Goal: Share content

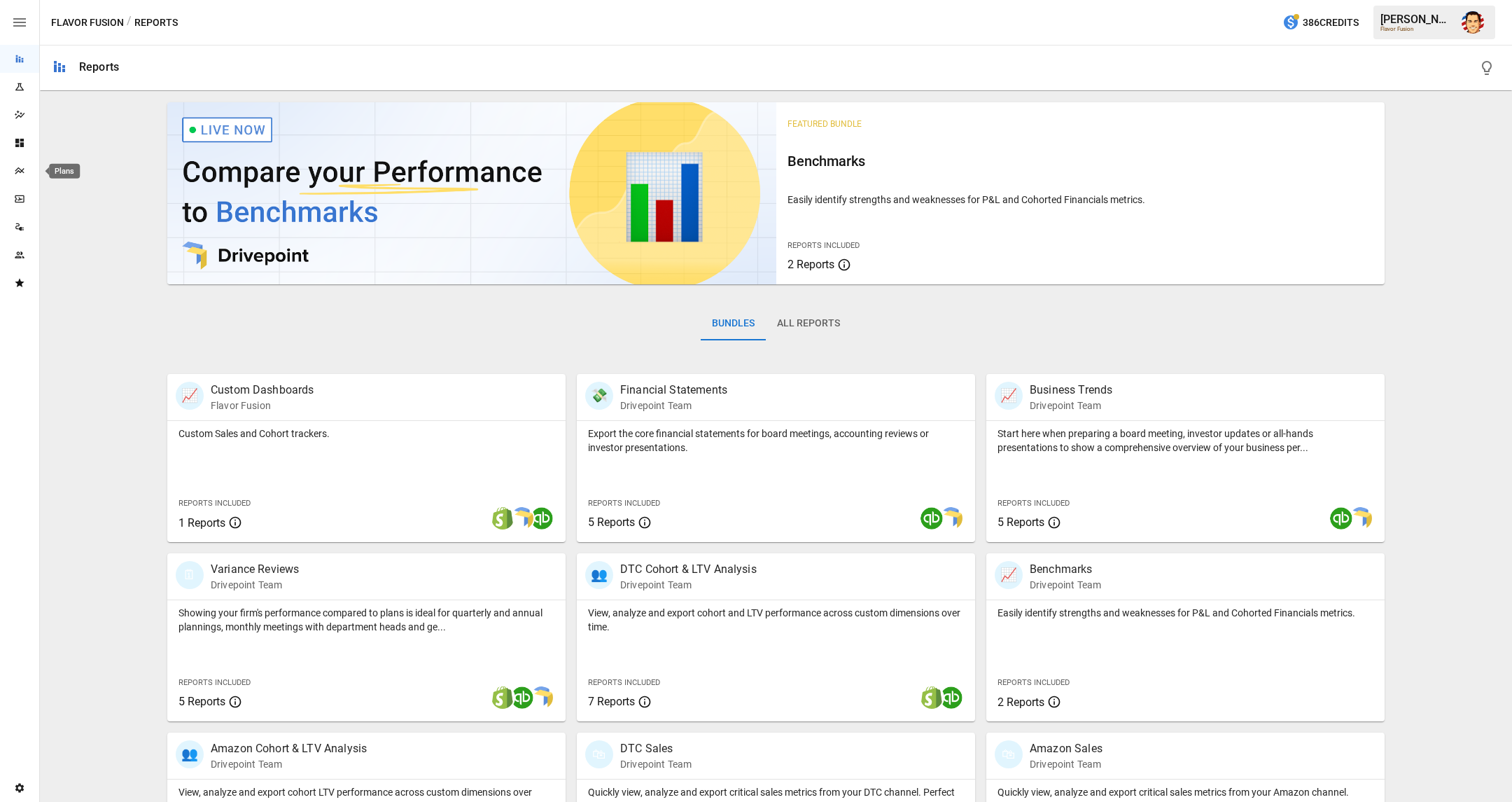
click at [24, 171] on icon "Plans" at bounding box center [20, 171] width 11 height 11
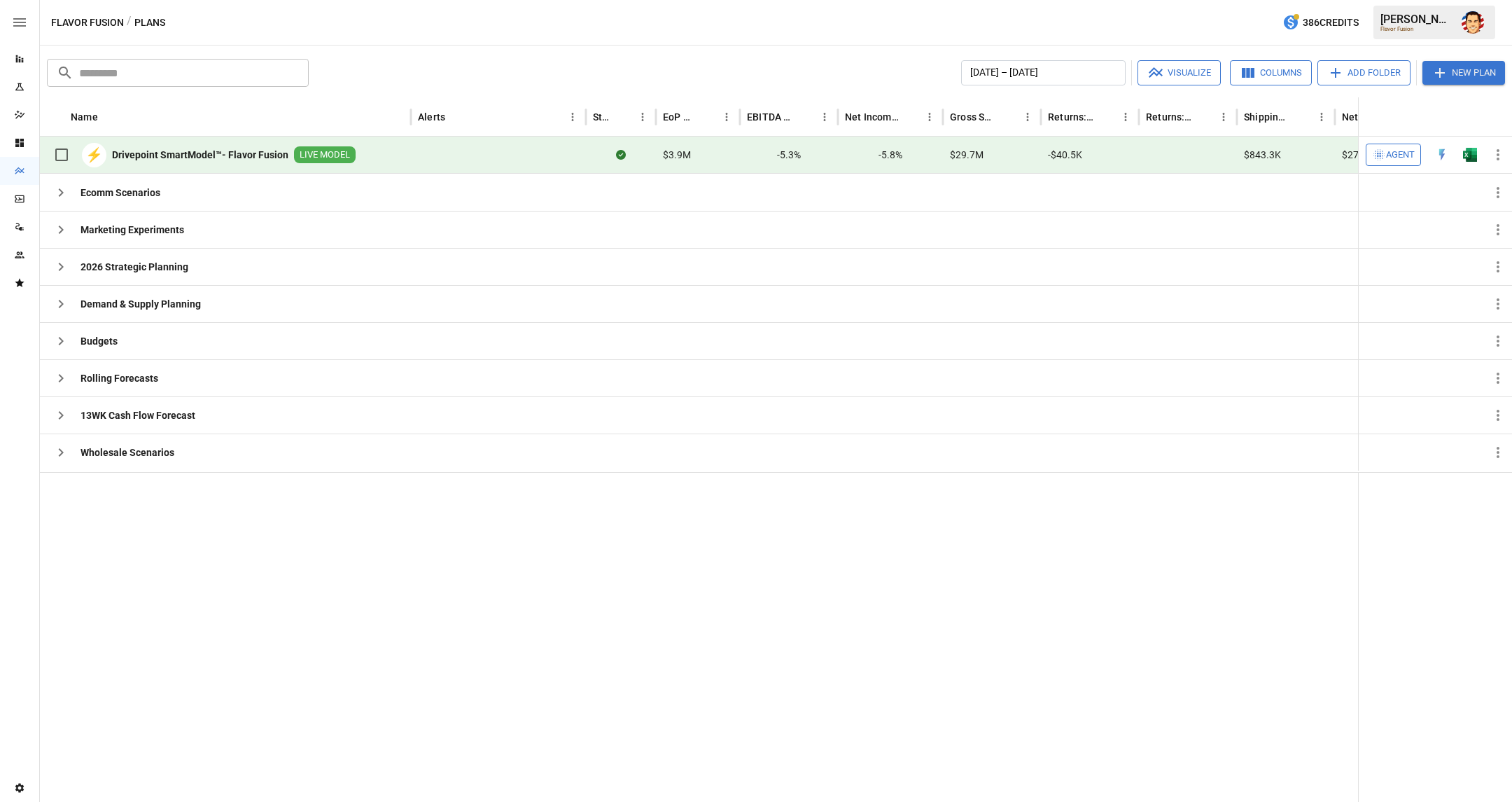
drag, startPoint x: 547, startPoint y: 565, endPoint x: 336, endPoint y: 549, distance: 211.6
click at [547, 565] on div at bounding box center [824, 637] width 1568 height 330
click at [305, 547] on div at bounding box center [824, 637] width 1568 height 330
click at [61, 343] on icon "button" at bounding box center [61, 341] width 17 height 17
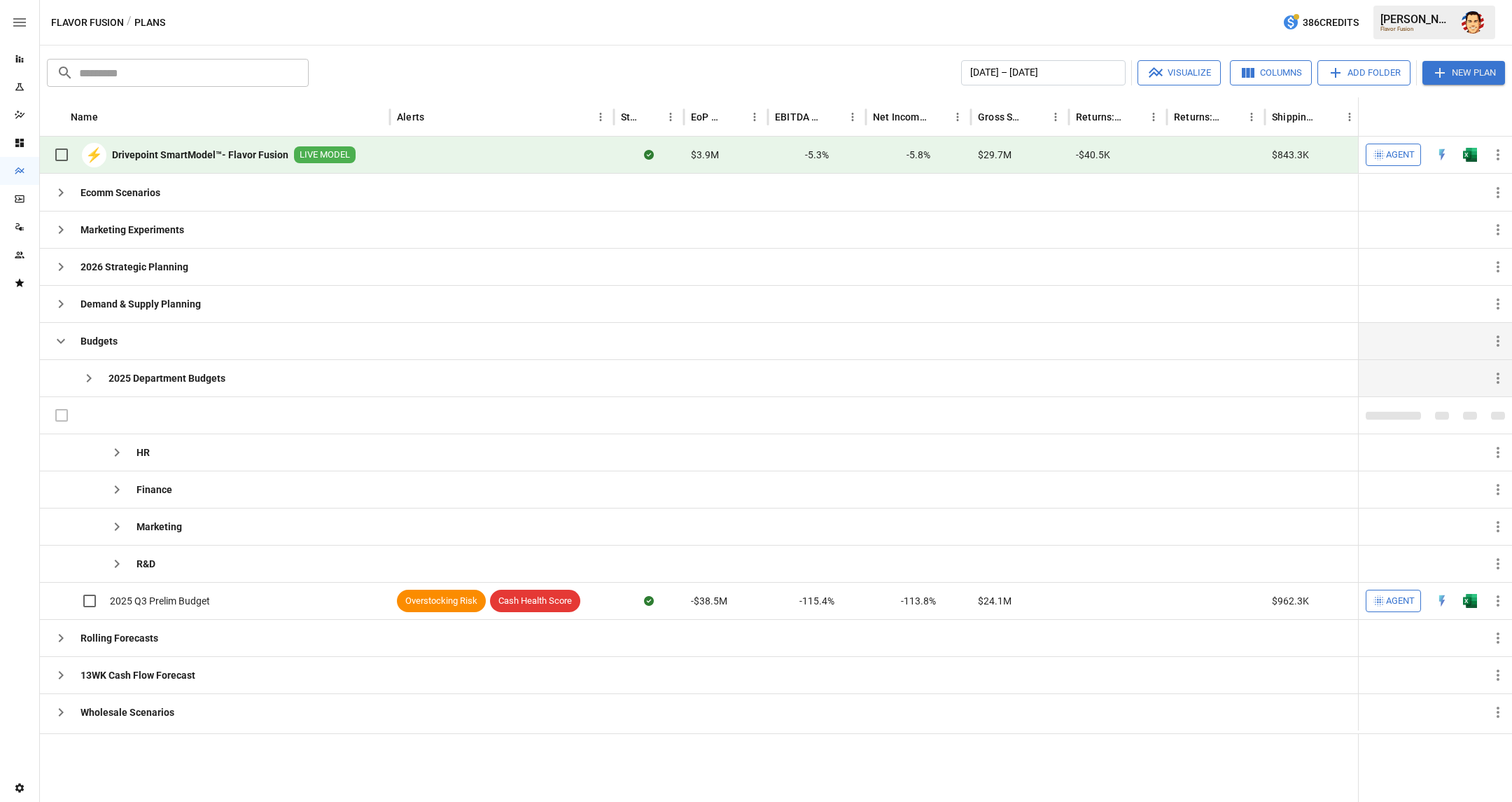
click at [85, 378] on icon "button" at bounding box center [89, 378] width 17 height 17
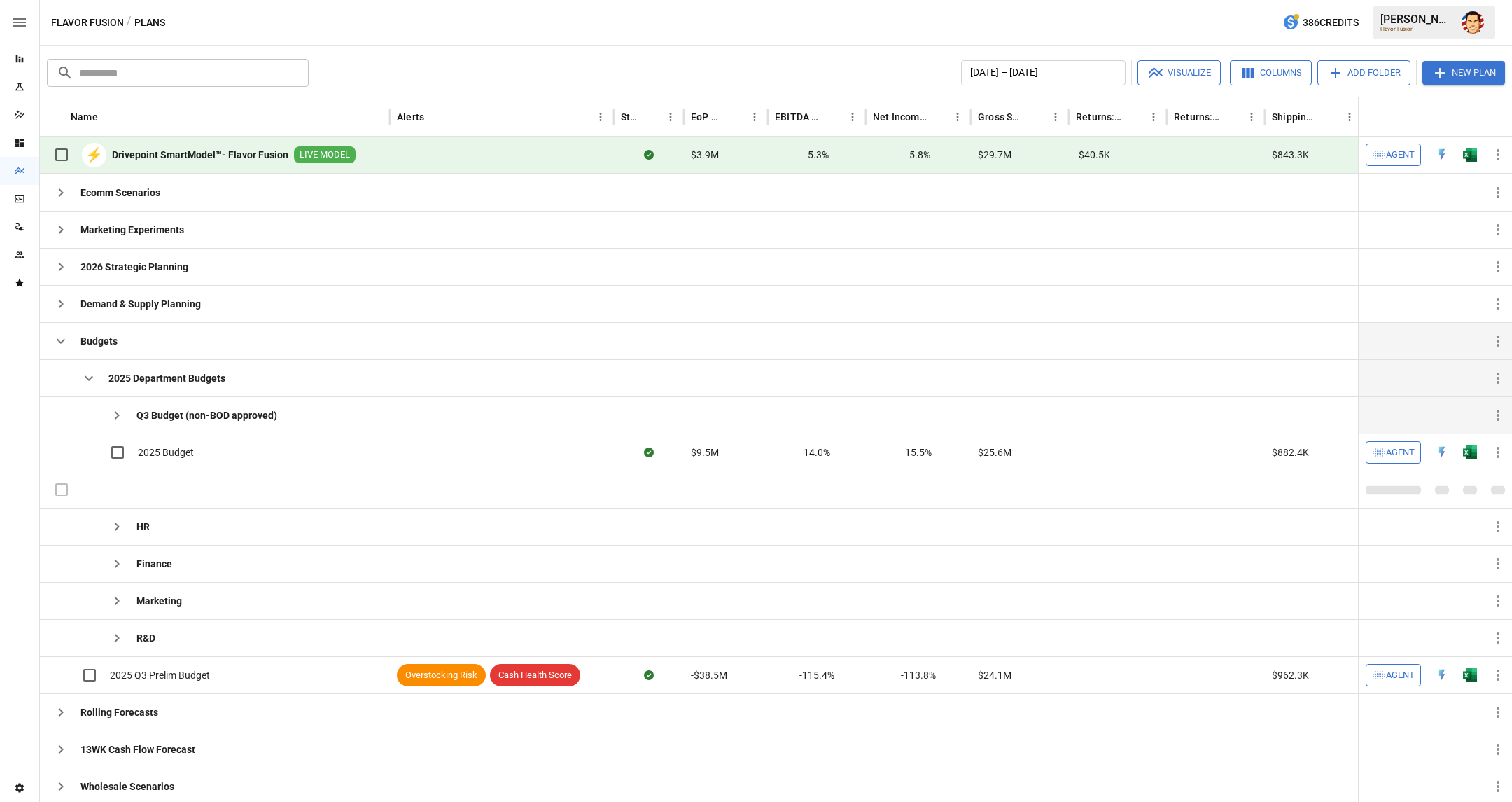
click at [111, 423] on icon "button" at bounding box center [117, 415] width 17 height 17
drag, startPoint x: 84, startPoint y: 377, endPoint x: 62, endPoint y: 353, distance: 32.6
click at [84, 376] on icon "button" at bounding box center [89, 378] width 17 height 17
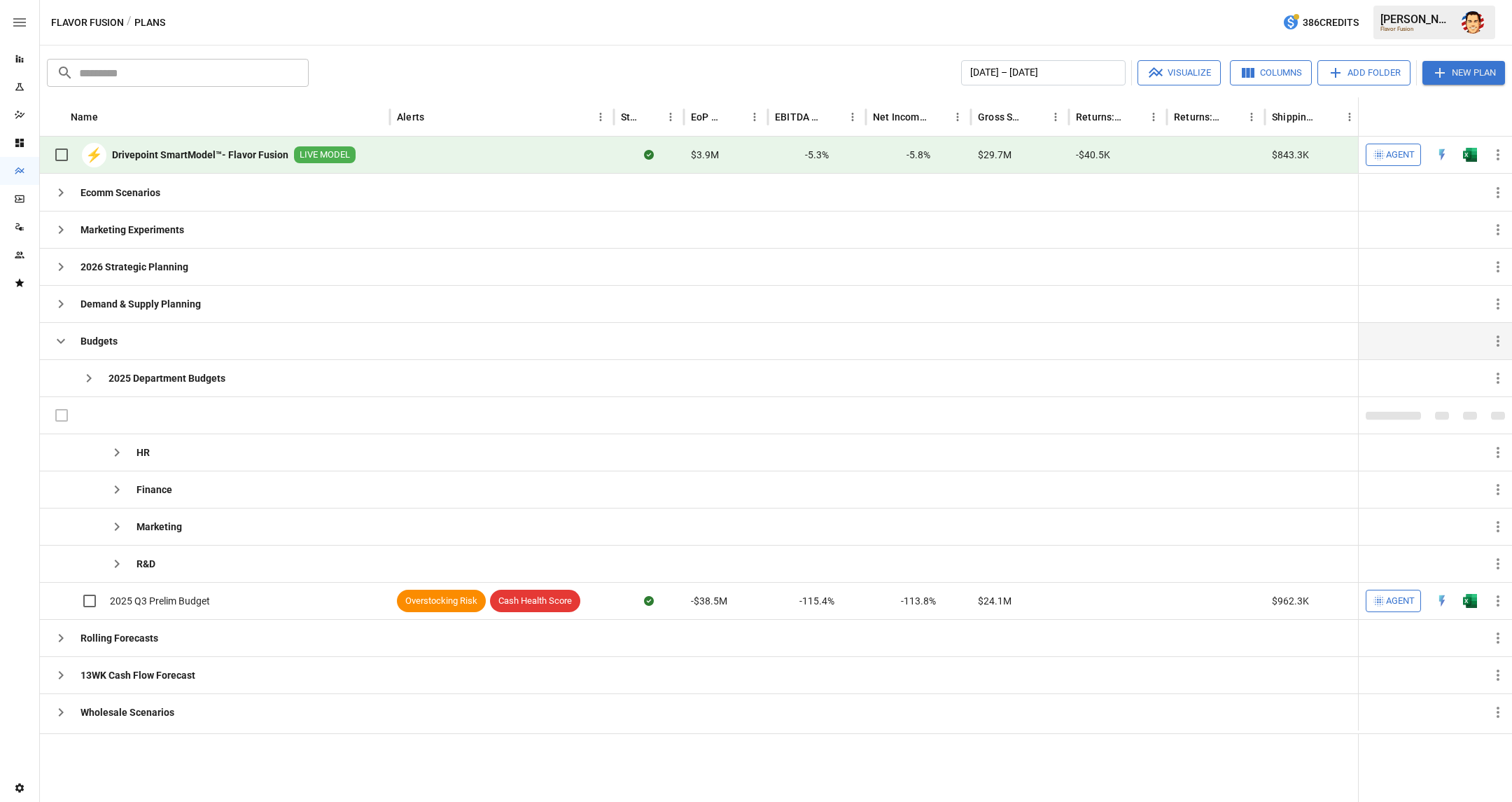
click at [54, 340] on icon "button" at bounding box center [61, 341] width 17 height 17
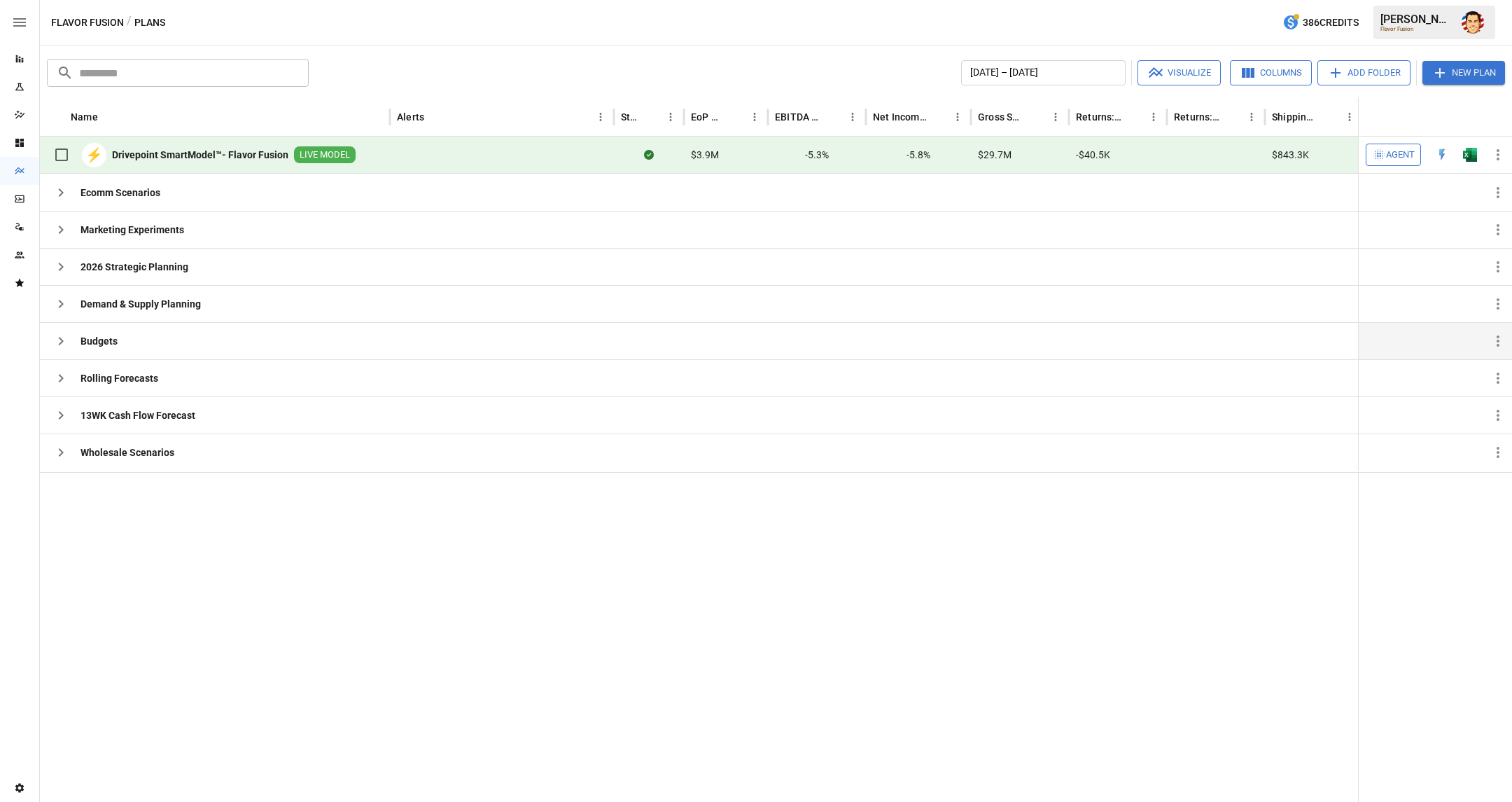
drag, startPoint x: 220, startPoint y: 652, endPoint x: 329, endPoint y: 552, distance: 147.9
click at [225, 647] on div at bounding box center [838, 637] width 1596 height 330
click at [1504, 157] on icon "button" at bounding box center [1498, 154] width 17 height 17
click at [1456, 191] on div "Save as New Plan" at bounding box center [1444, 187] width 77 height 17
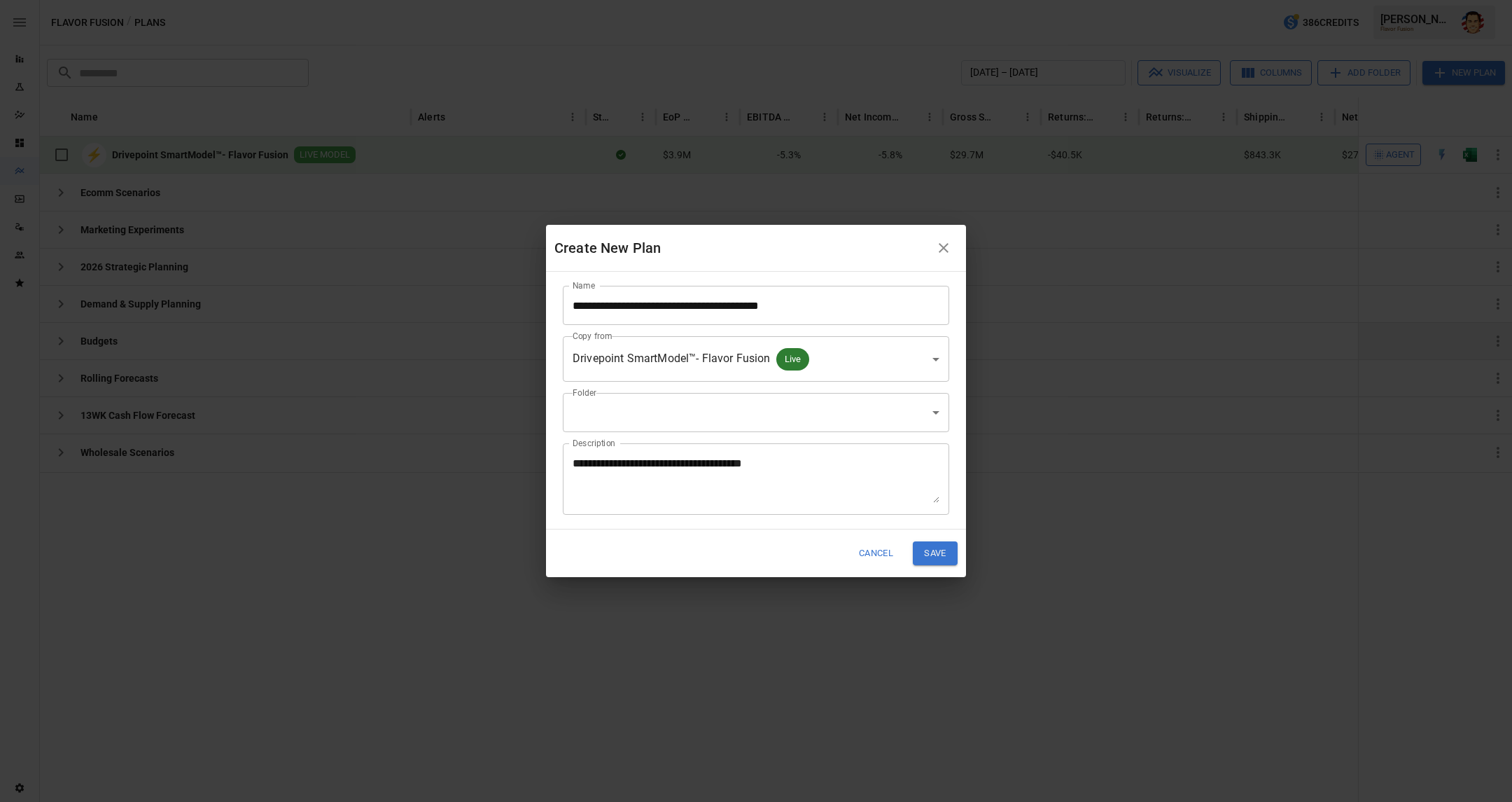
click at [818, 312] on input "**********" at bounding box center [756, 305] width 386 height 40
drag, startPoint x: 700, startPoint y: 303, endPoint x: 867, endPoint y: 310, distance: 167.1
click at [866, 310] on input "**********" at bounding box center [756, 305] width 386 height 40
type input "**********"
click at [790, 446] on div "**********" at bounding box center [756, 478] width 386 height 71
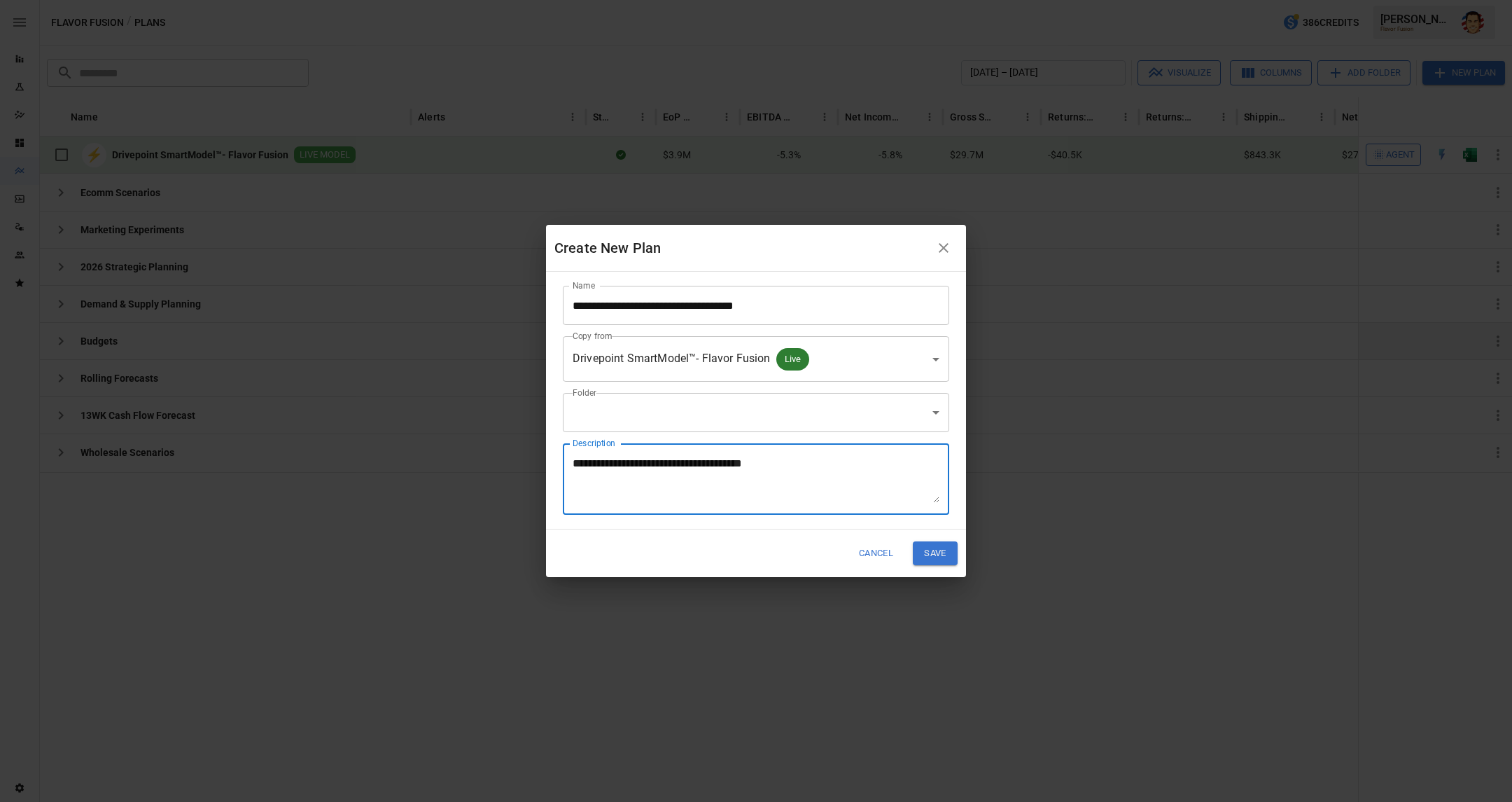
click at [790, 451] on div "**********" at bounding box center [756, 478] width 386 height 71
type textarea "**********"
click at [932, 553] on button "Save" at bounding box center [935, 552] width 45 height 23
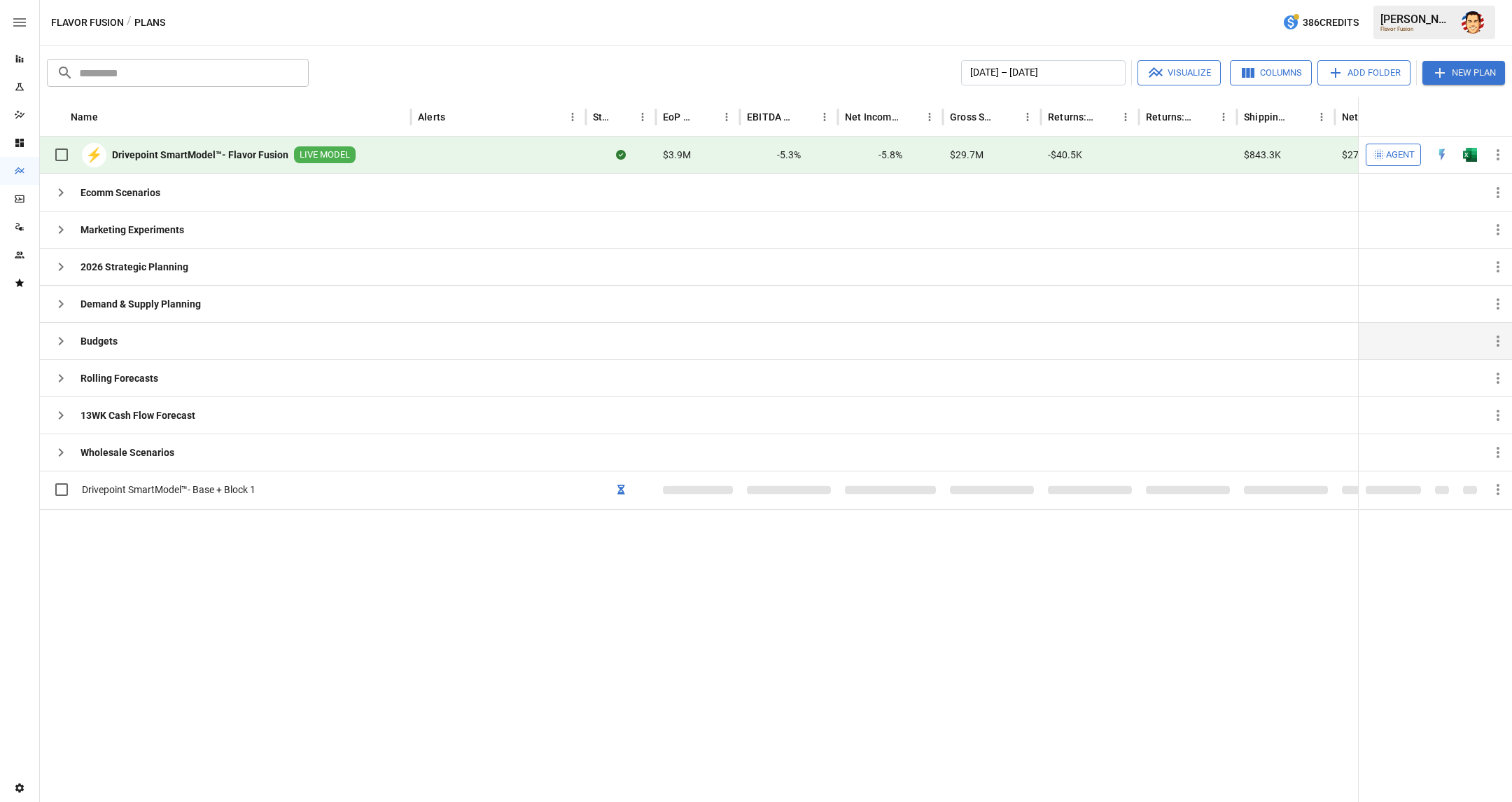
drag, startPoint x: 374, startPoint y: 567, endPoint x: 334, endPoint y: 534, distance: 51.9
click at [374, 566] on div at bounding box center [824, 655] width 1568 height 293
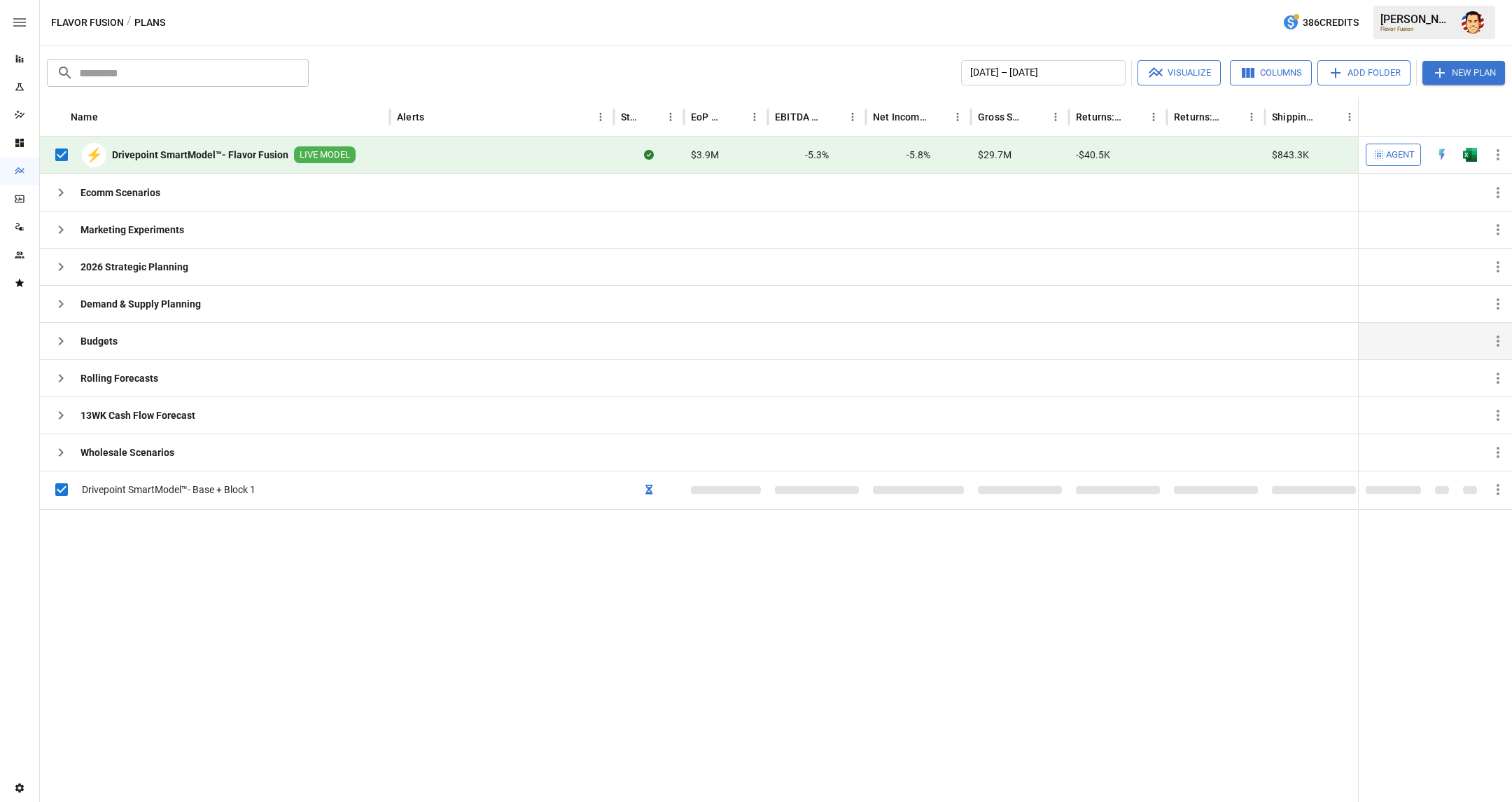
click at [1152, 75] on icon "button" at bounding box center [1156, 73] width 17 height 17
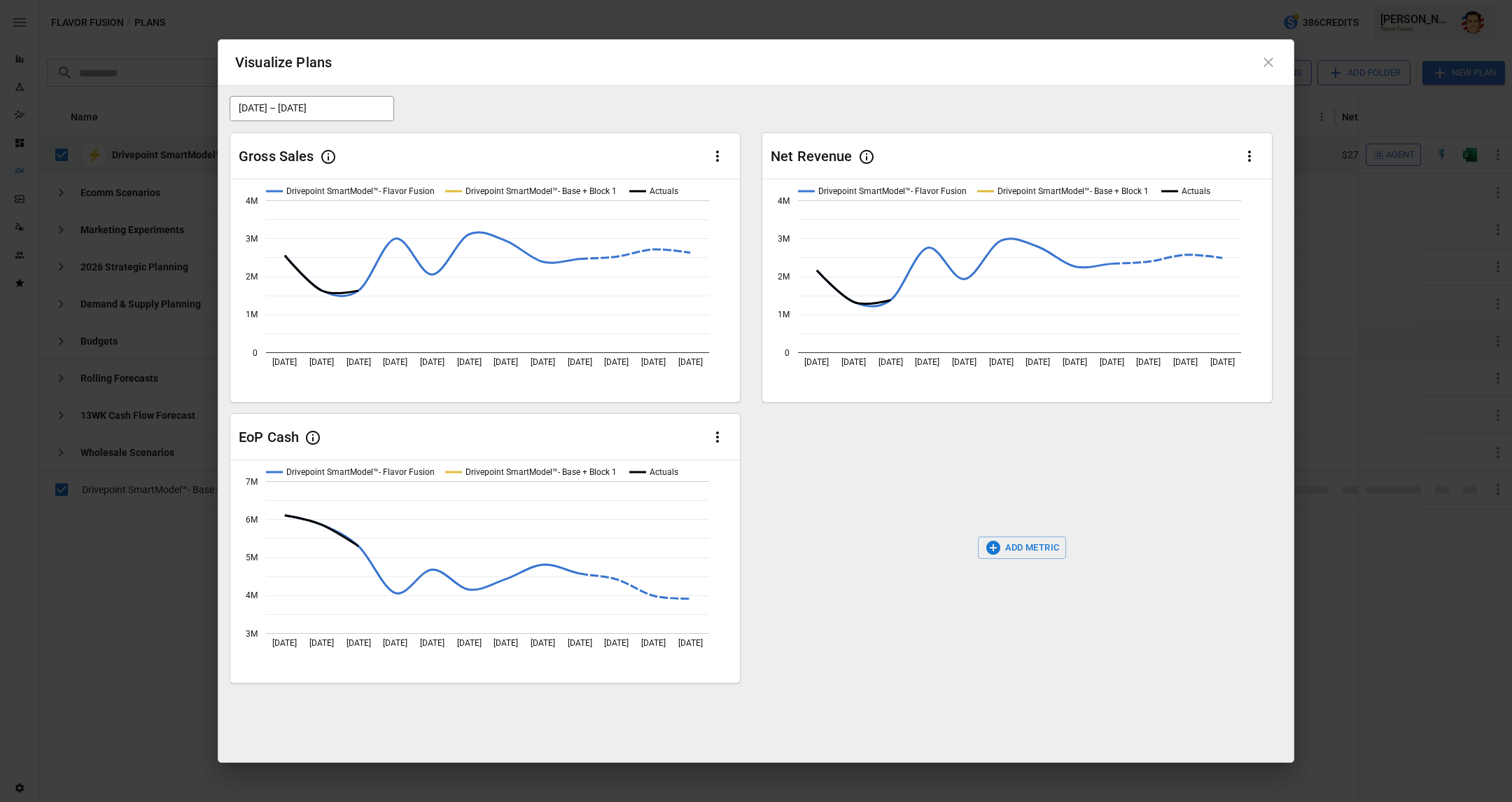
click at [879, 457] on div "ADD METRIC" at bounding box center [1022, 547] width 520 height 269
click at [1269, 64] on icon at bounding box center [1269, 62] width 17 height 17
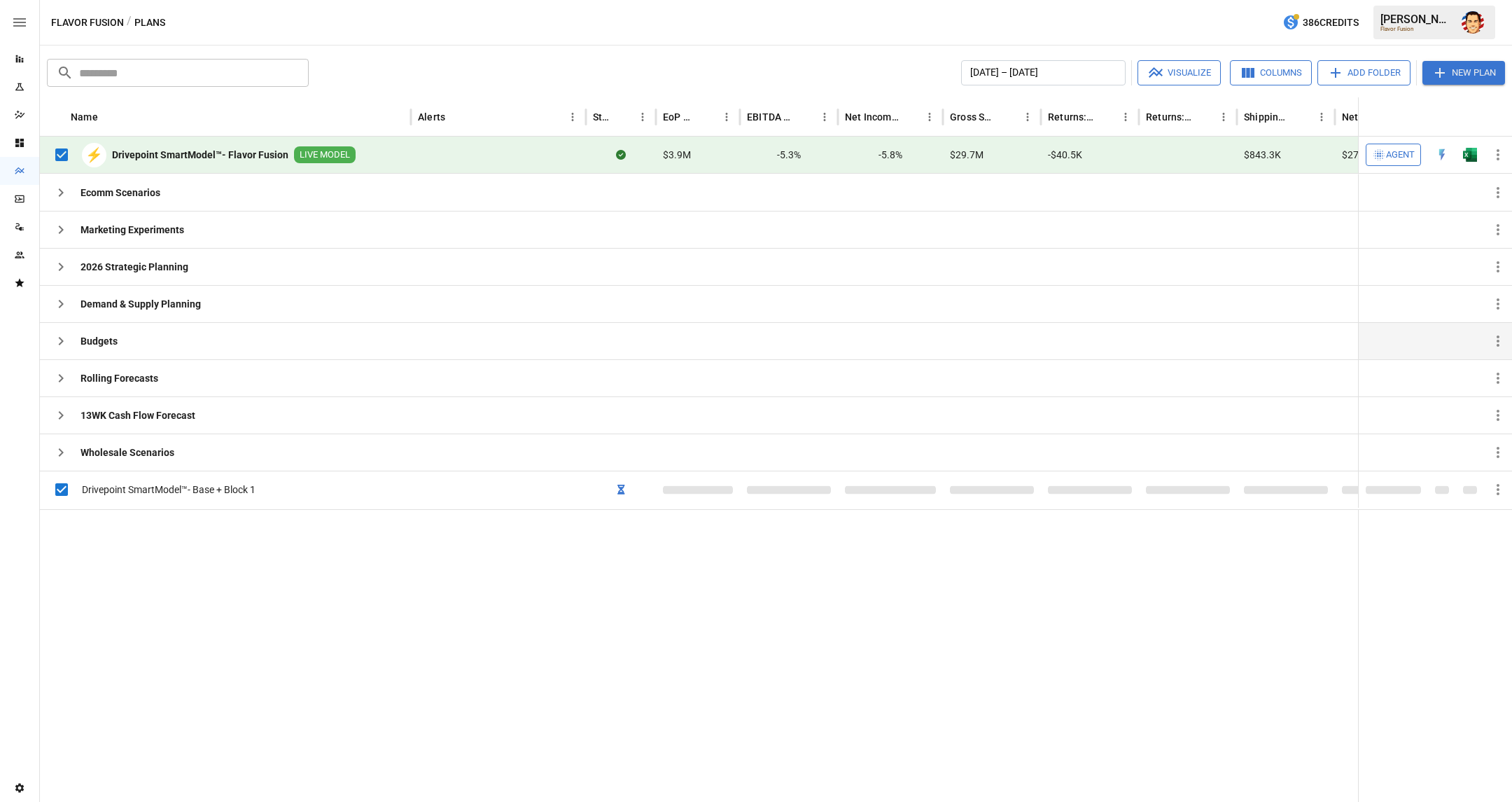
click at [642, 563] on div at bounding box center [824, 655] width 1568 height 293
click at [1463, 156] on img "Open in Excel" at bounding box center [1470, 154] width 14 height 14
click at [18, 60] on icon "Reports" at bounding box center [20, 59] width 8 height 8
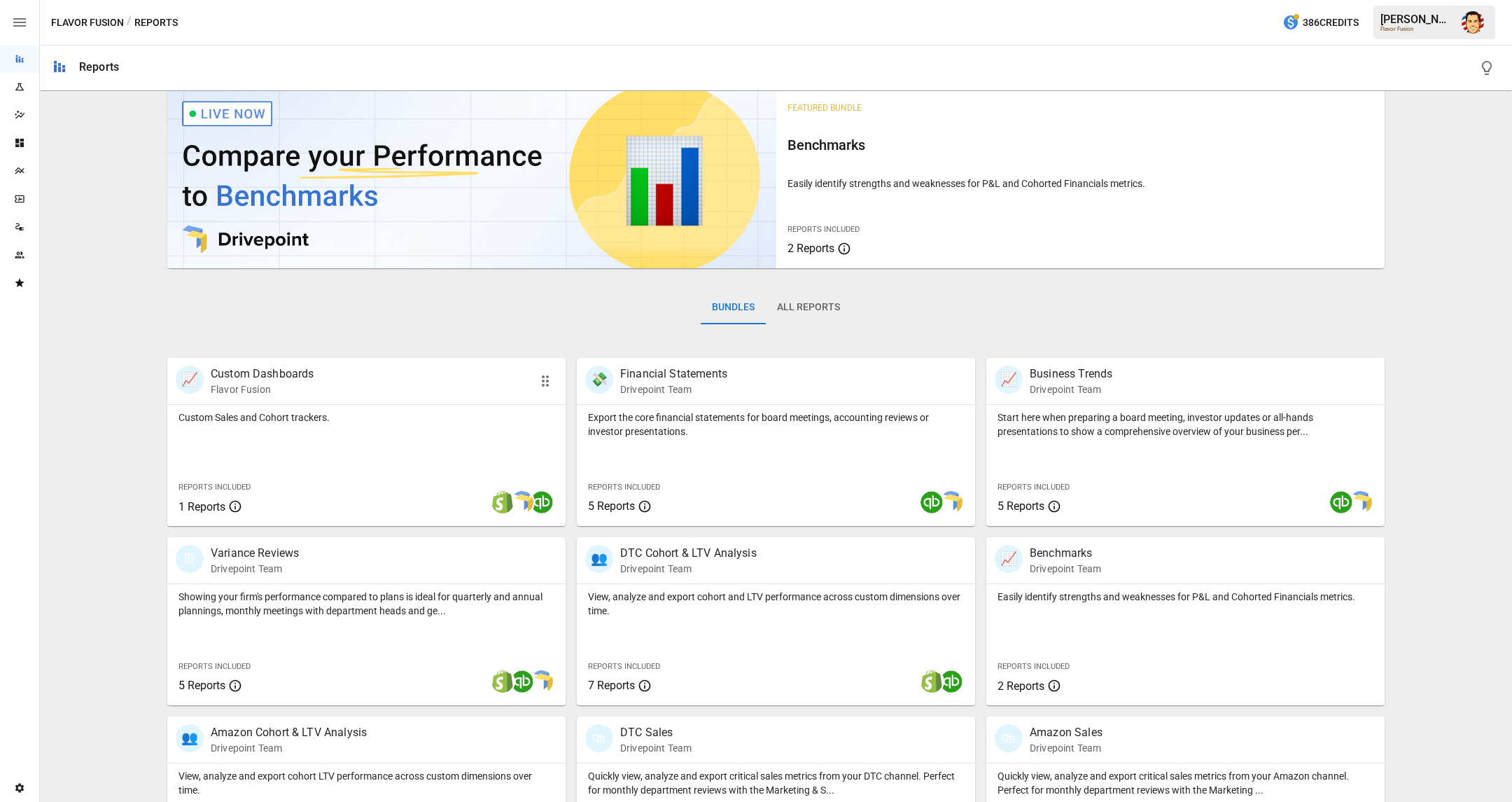
scroll to position [23, 0]
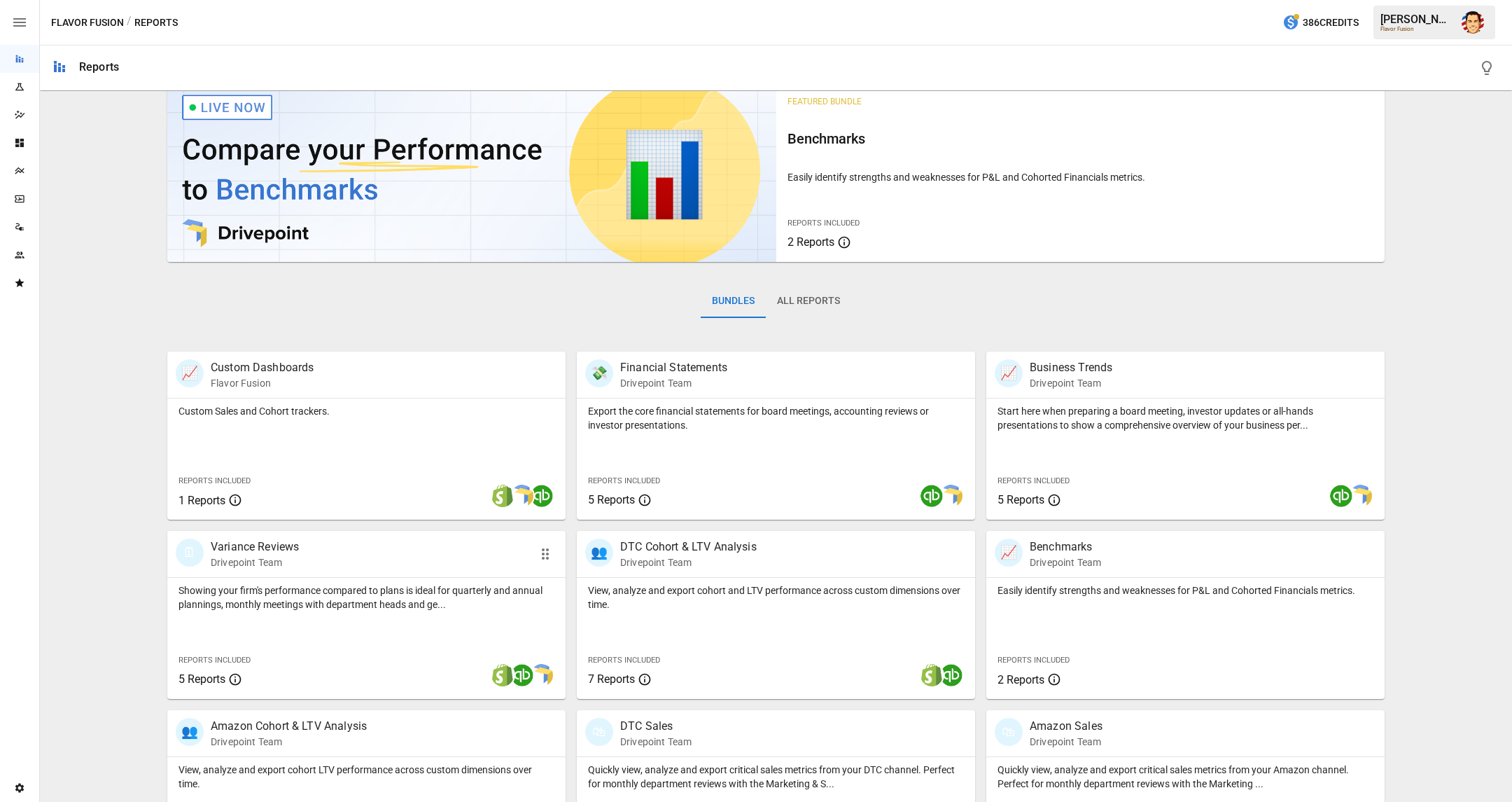
click at [401, 622] on div "Showing your firm's performance compared to plans is ideal for quarterly and an…" at bounding box center [366, 638] width 398 height 121
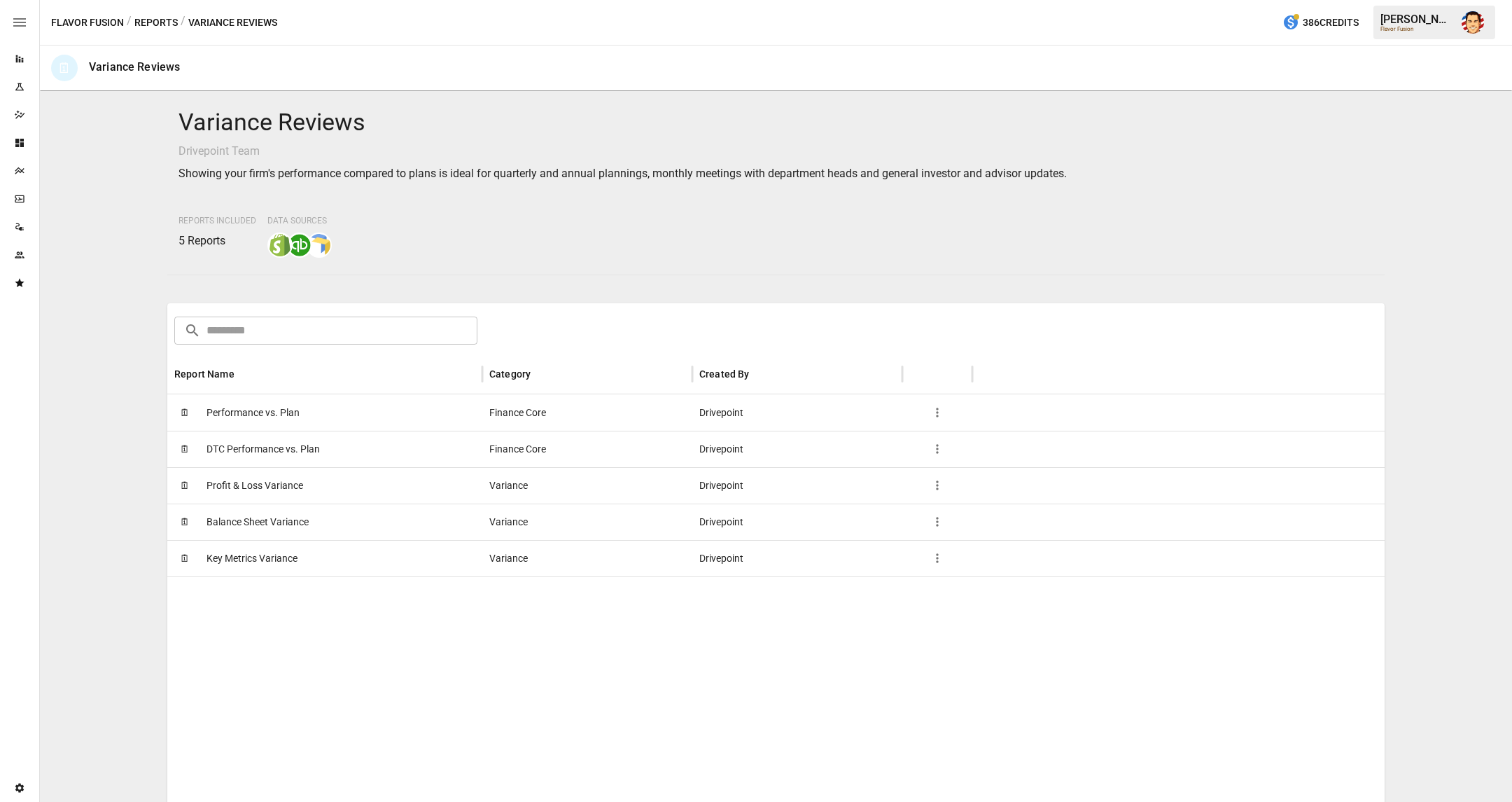
click at [251, 484] on span "Profit & Loss Variance" at bounding box center [255, 485] width 97 height 36
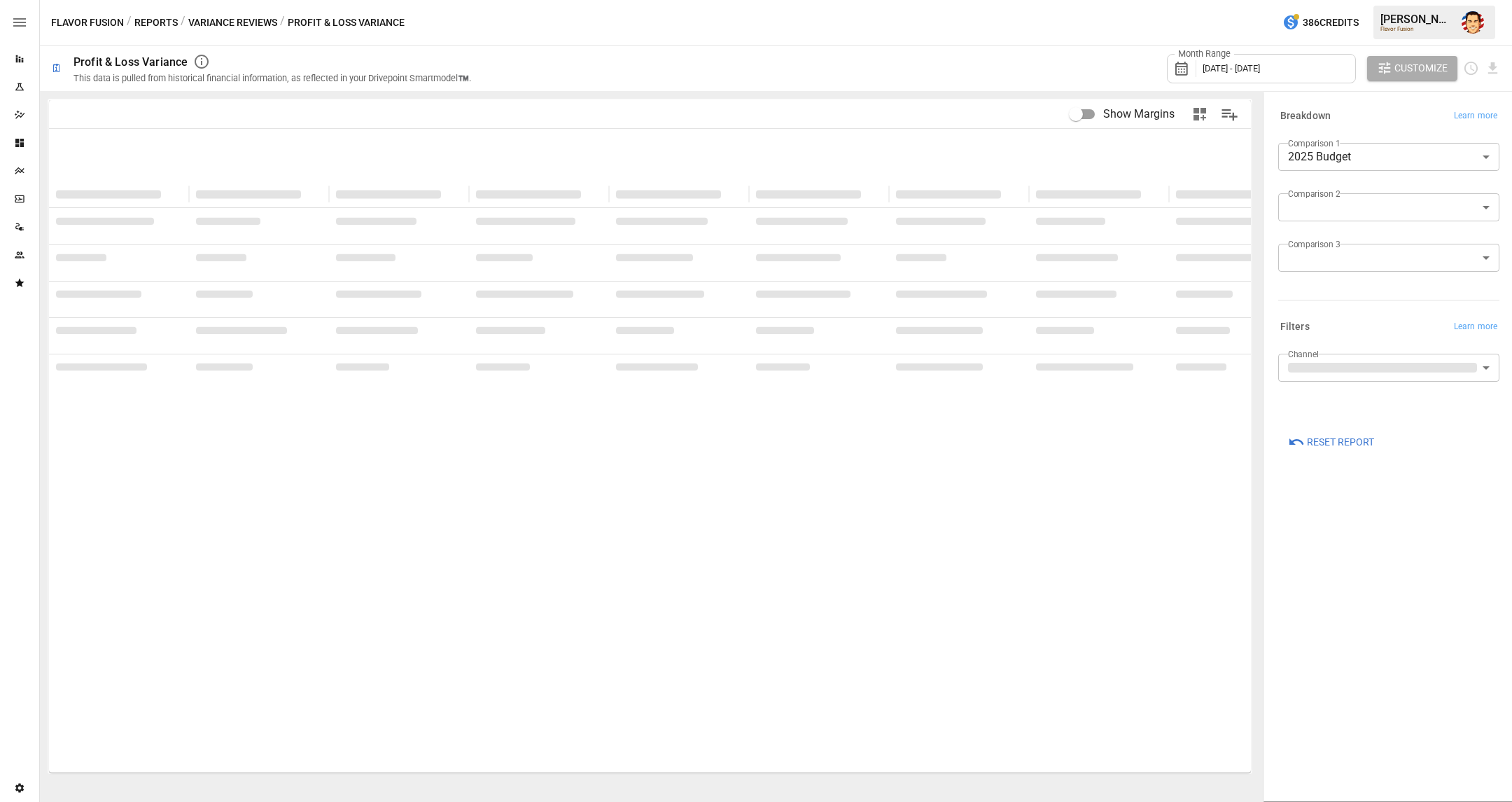
click at [1380, 0] on body "**********" at bounding box center [756, 0] width 1512 height 0
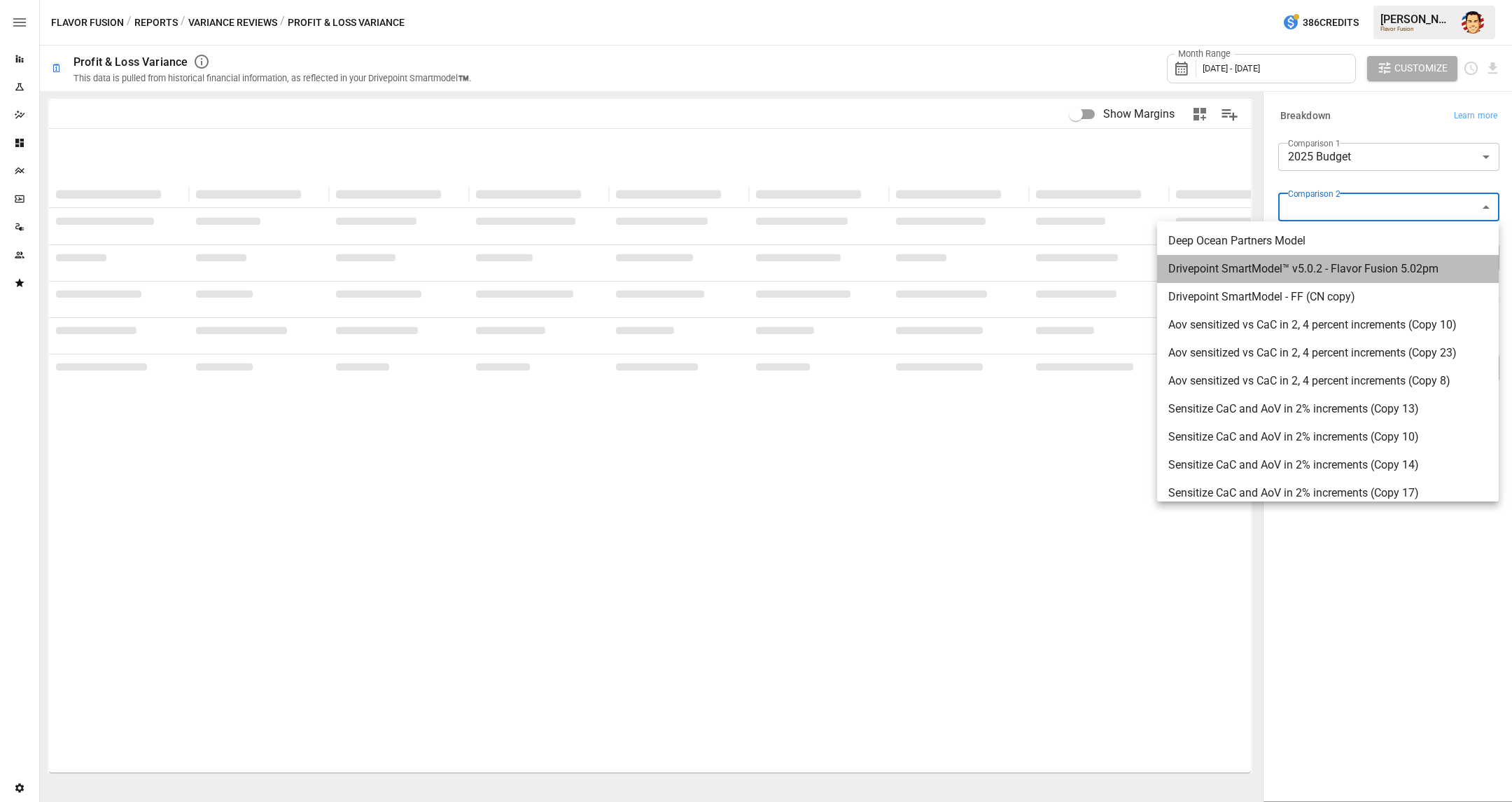
click at [1381, 274] on span "Drivepoint SmartModel™ v5.0.2 - Flavor Fusion 5.02pm" at bounding box center [1328, 269] width 319 height 17
type input "**********"
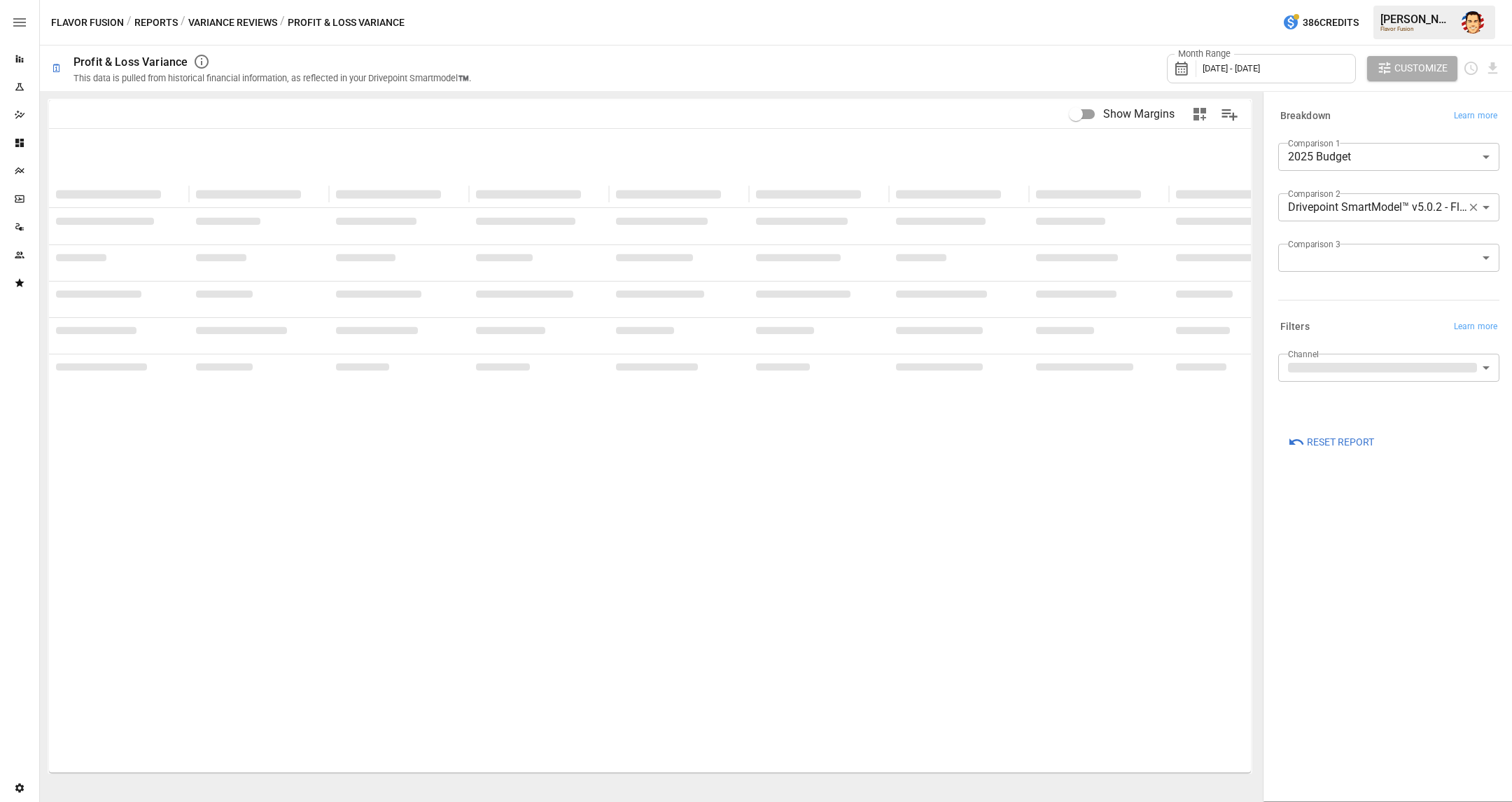
click at [976, 58] on div "Month Range [DATE] - [DATE] Customize" at bounding box center [994, 68] width 1013 height 46
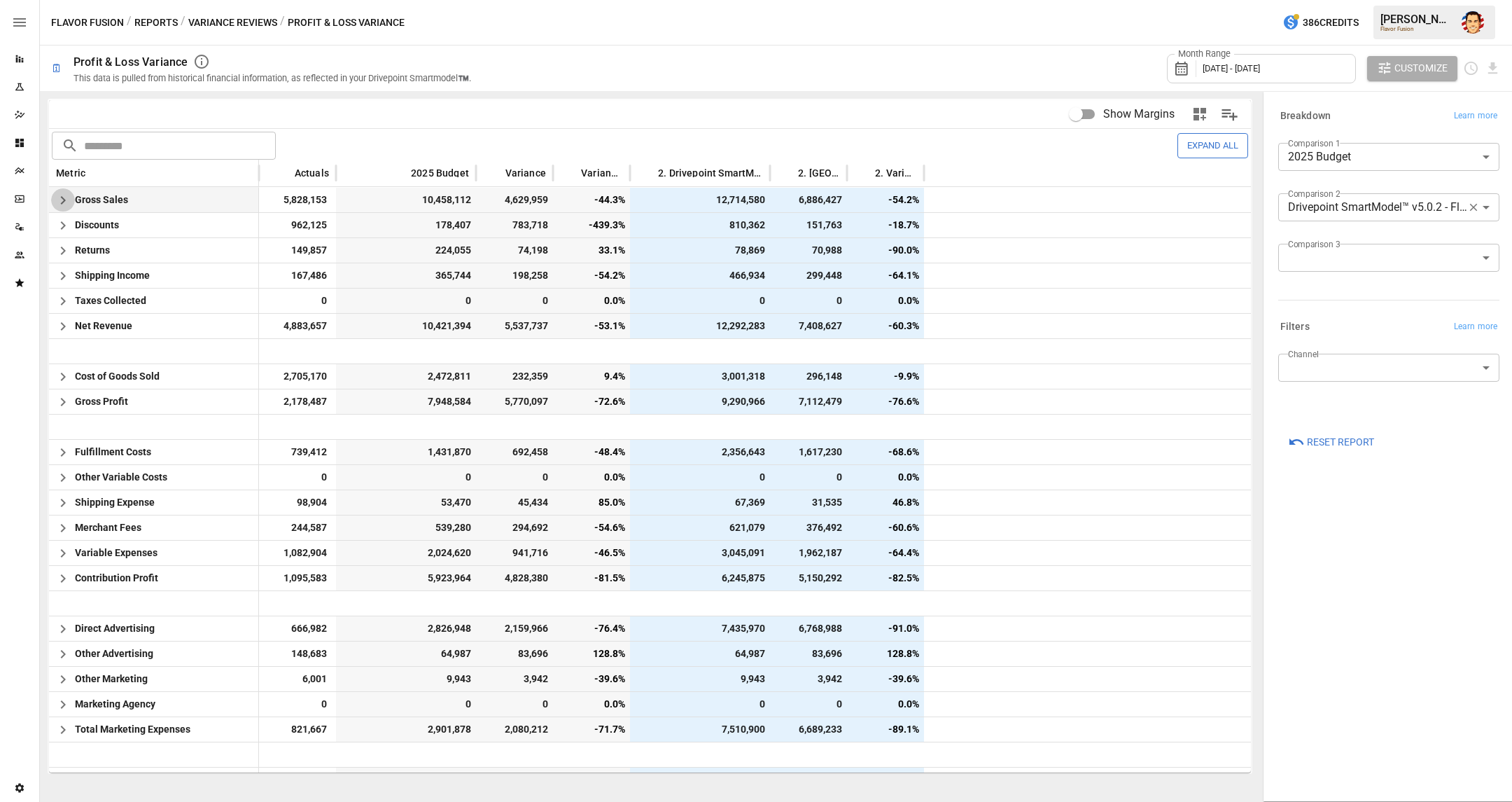
click at [64, 202] on icon "button" at bounding box center [63, 200] width 17 height 17
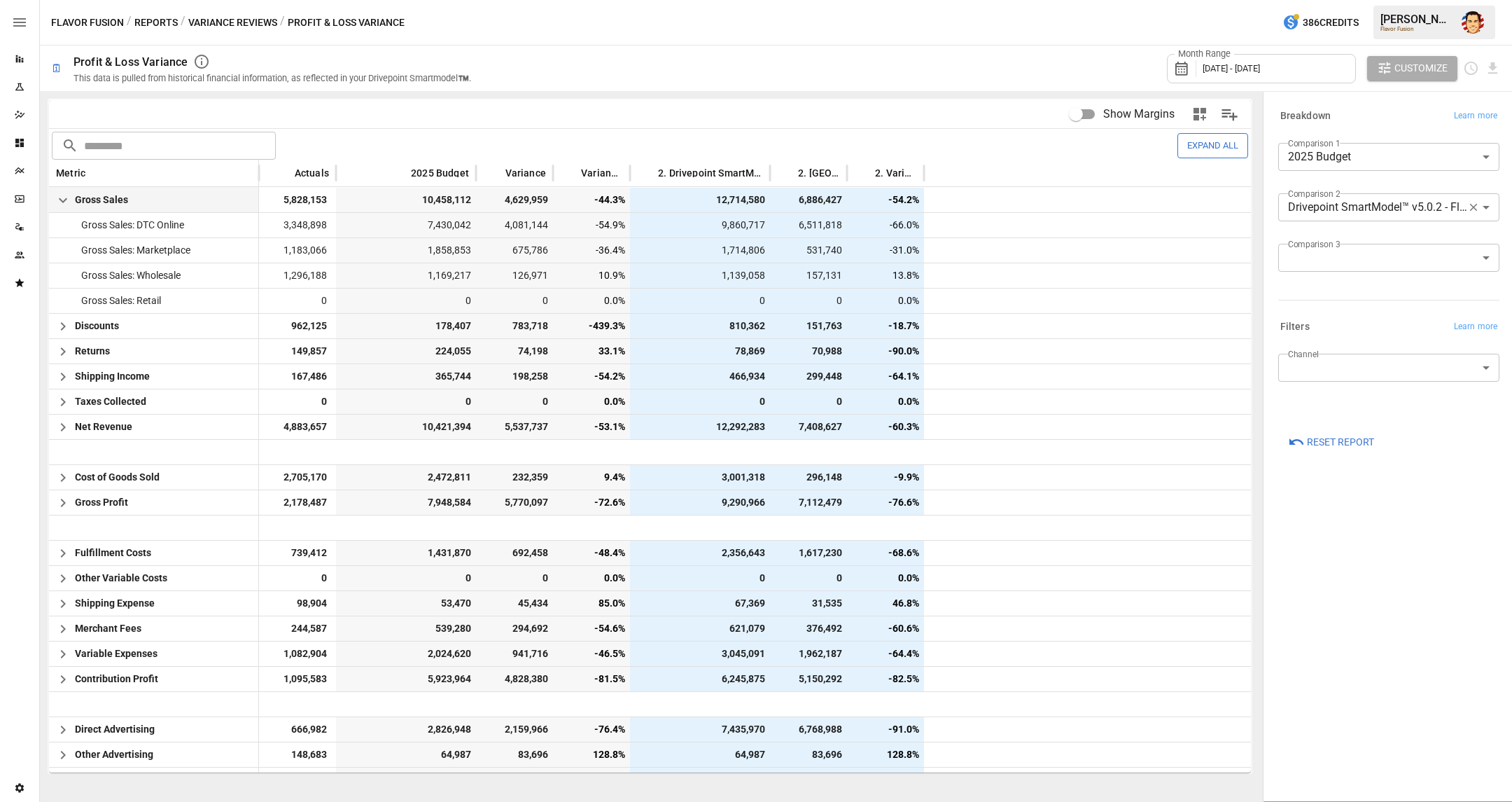
click at [1319, 0] on body "Reports Experiments Dazzler Studio Dashboards Plans SmartModel ™ Data Sources T…" at bounding box center [756, 0] width 1512 height 0
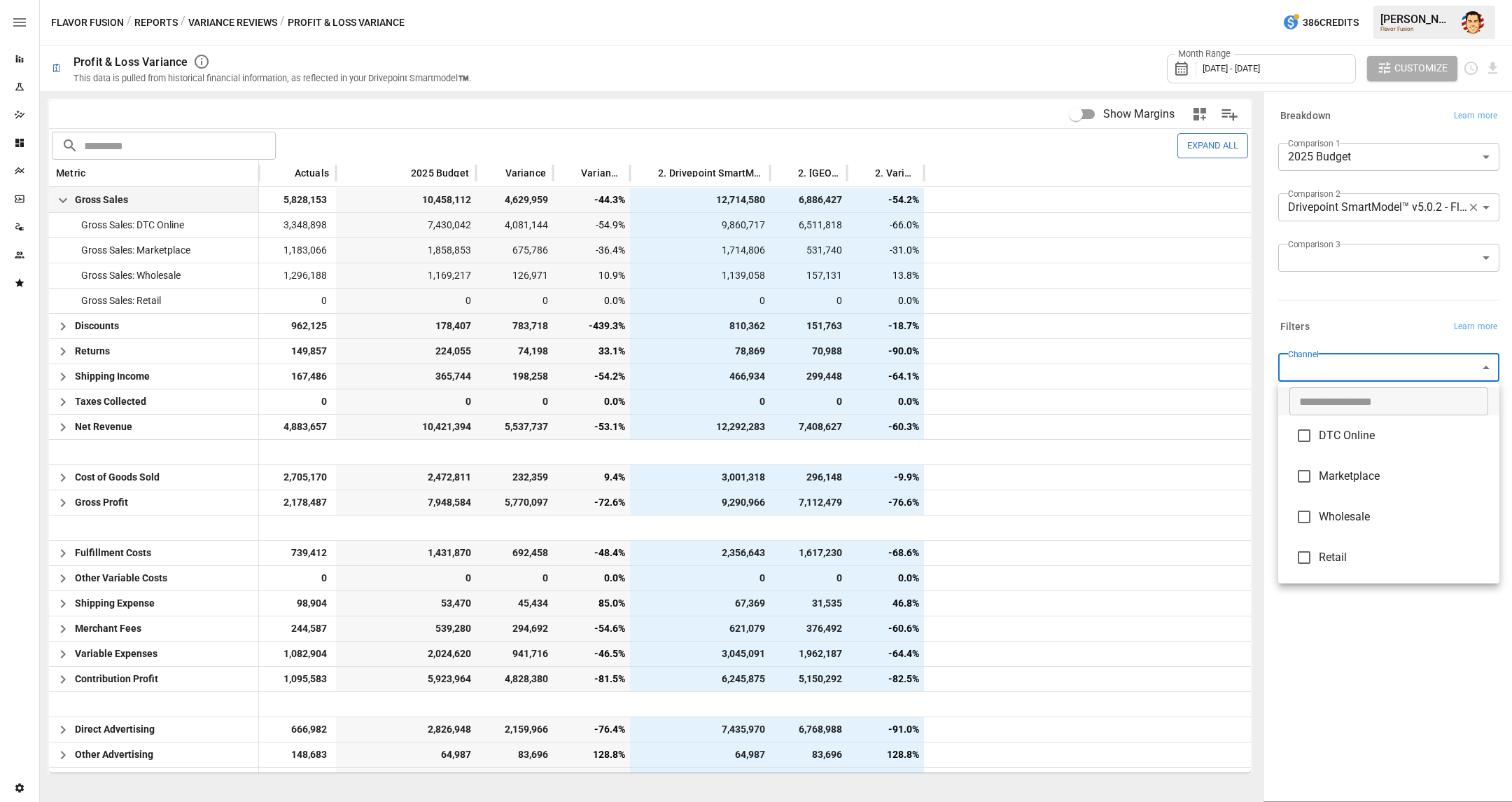
type input "*********"
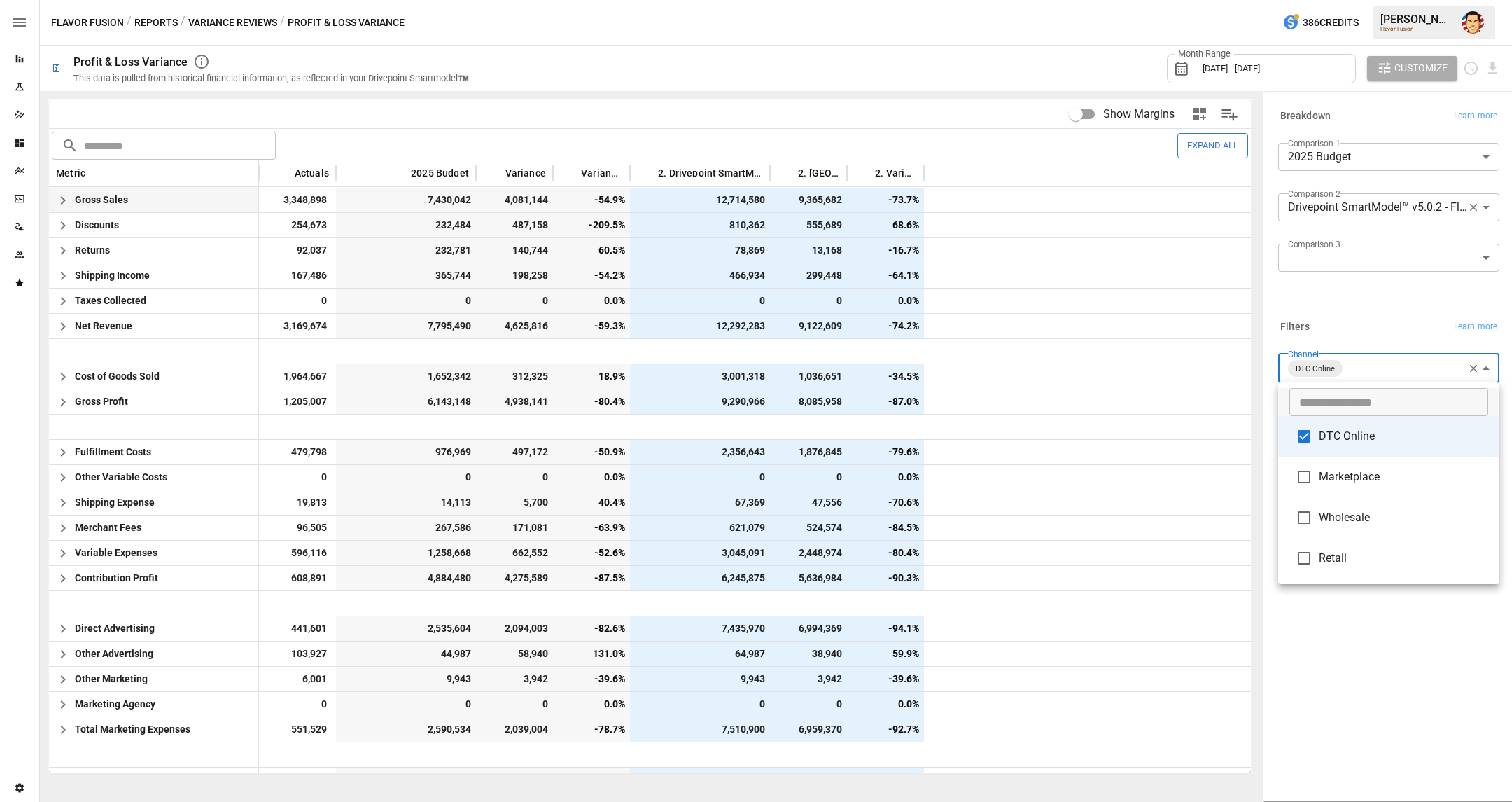
click at [934, 56] on div at bounding box center [756, 401] width 1512 height 802
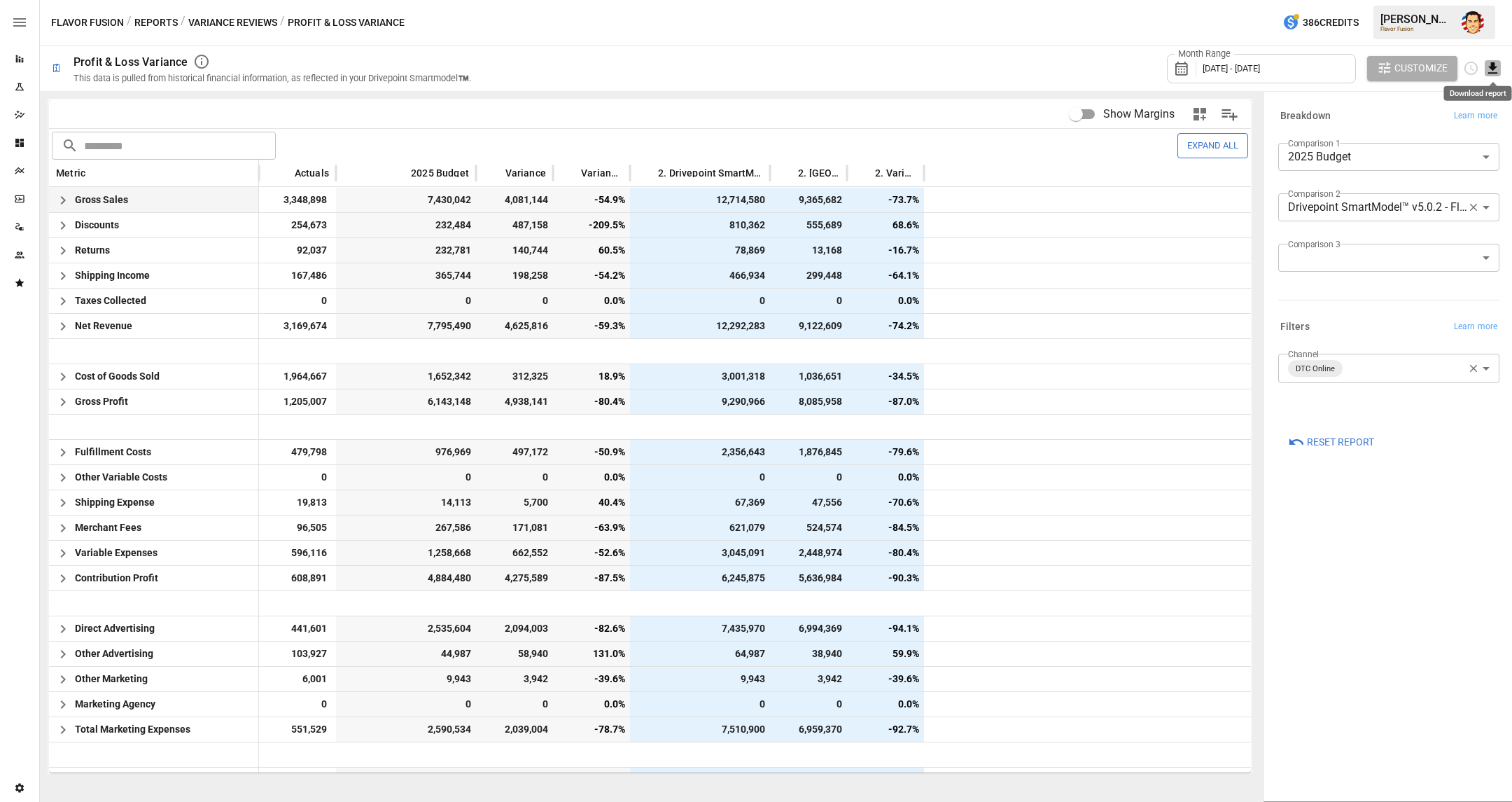
click at [1488, 71] on icon "Download report" at bounding box center [1492, 68] width 16 height 16
click at [1061, 47] on div at bounding box center [756, 401] width 1512 height 802
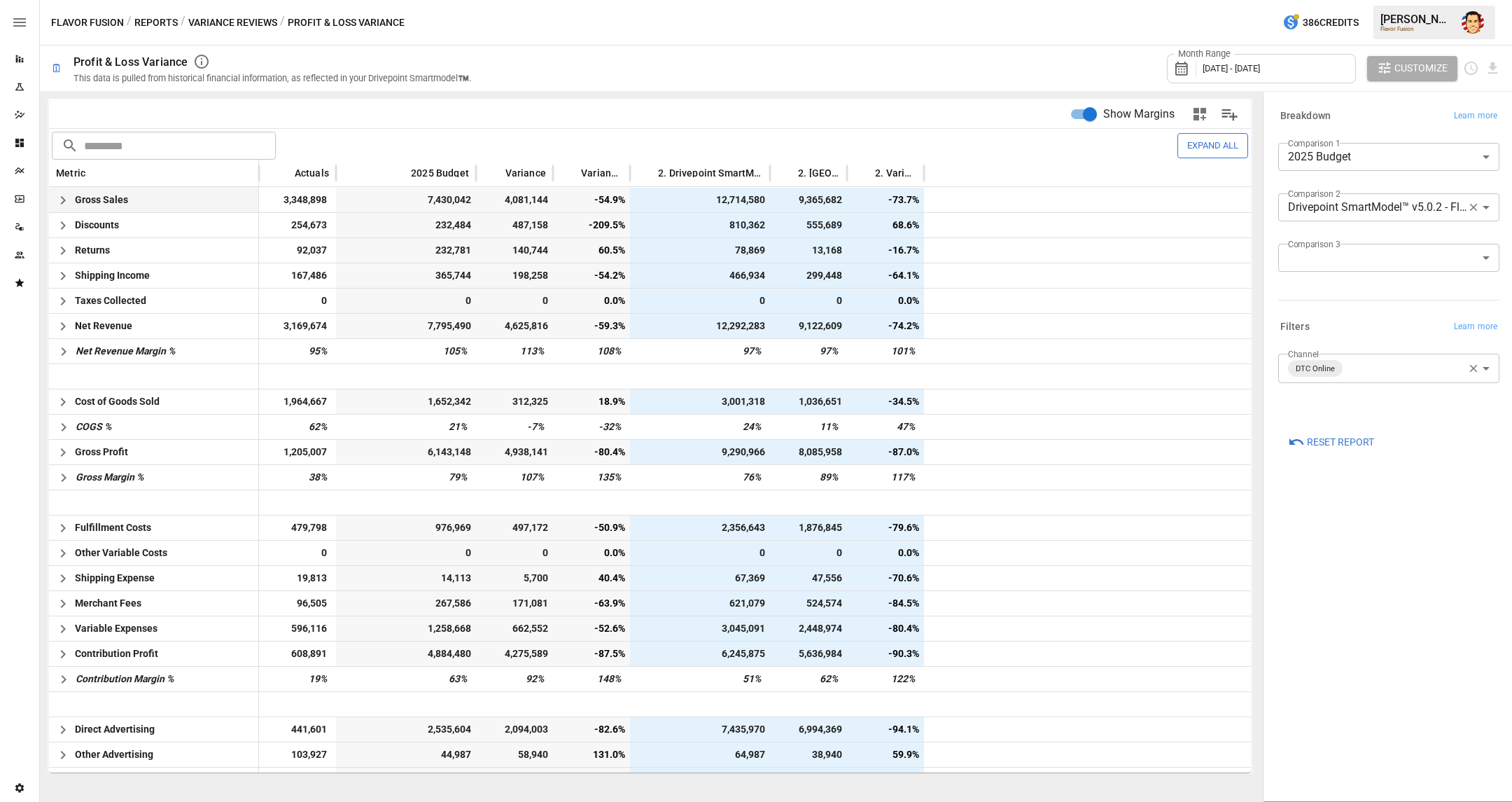
scroll to position [1, 0]
click at [868, 44] on div "Flavor Fusion / Reports / Variance Reviews / Profit & Loss Variance 386 Credits…" at bounding box center [776, 23] width 1472 height 45
click at [693, 49] on div "Month Range [DATE] - [DATE] Customize" at bounding box center [994, 68] width 1013 height 46
drag, startPoint x: 689, startPoint y: 63, endPoint x: 655, endPoint y: 60, distance: 34.1
click at [689, 63] on div "Month Range [DATE] - [DATE] Customize" at bounding box center [994, 68] width 1013 height 46
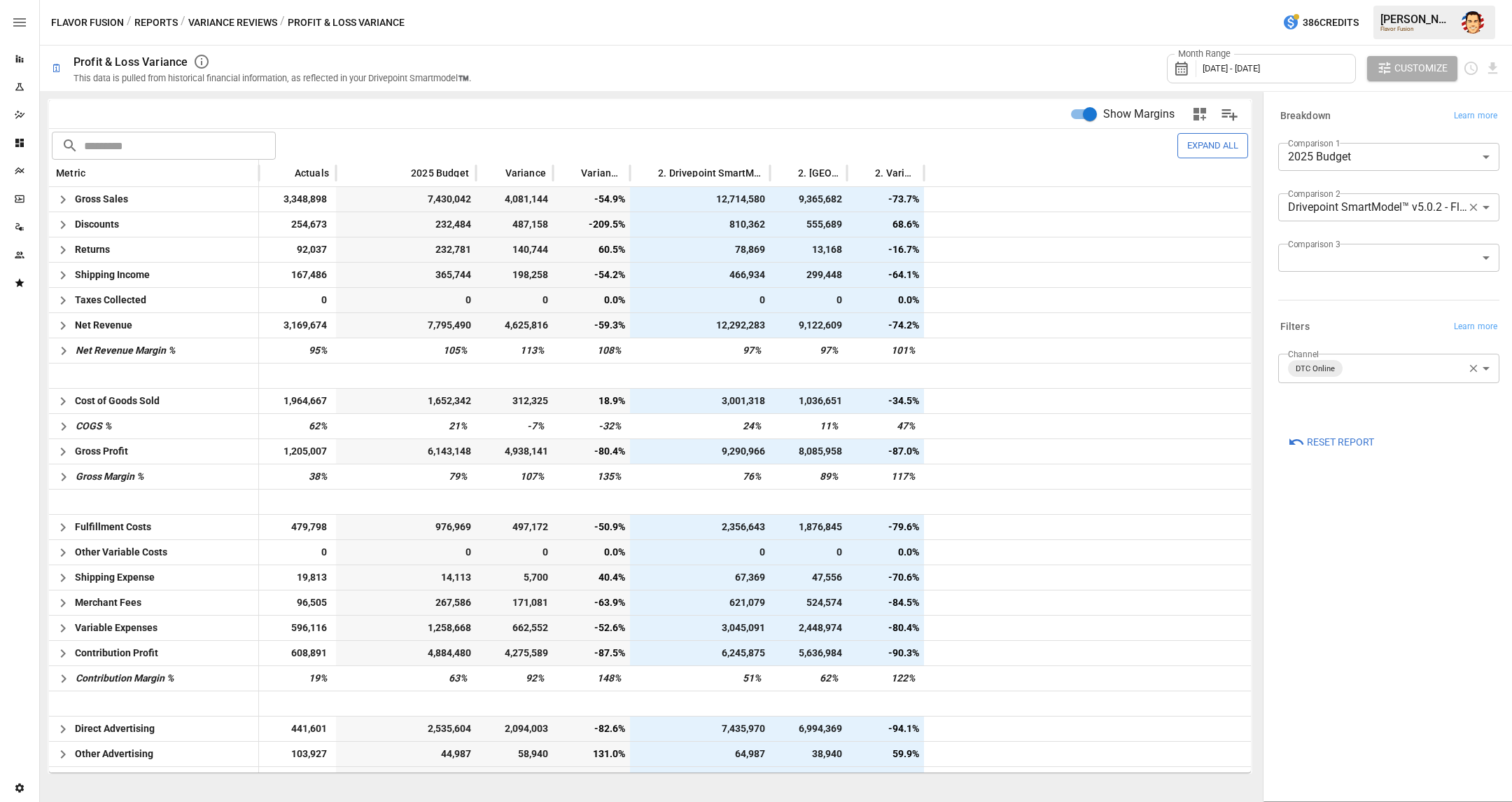
click at [829, 48] on div "Month Range [DATE] - [DATE] Customize" at bounding box center [994, 68] width 1013 height 46
click at [17, 171] on icon "Plans" at bounding box center [19, 171] width 9 height 7
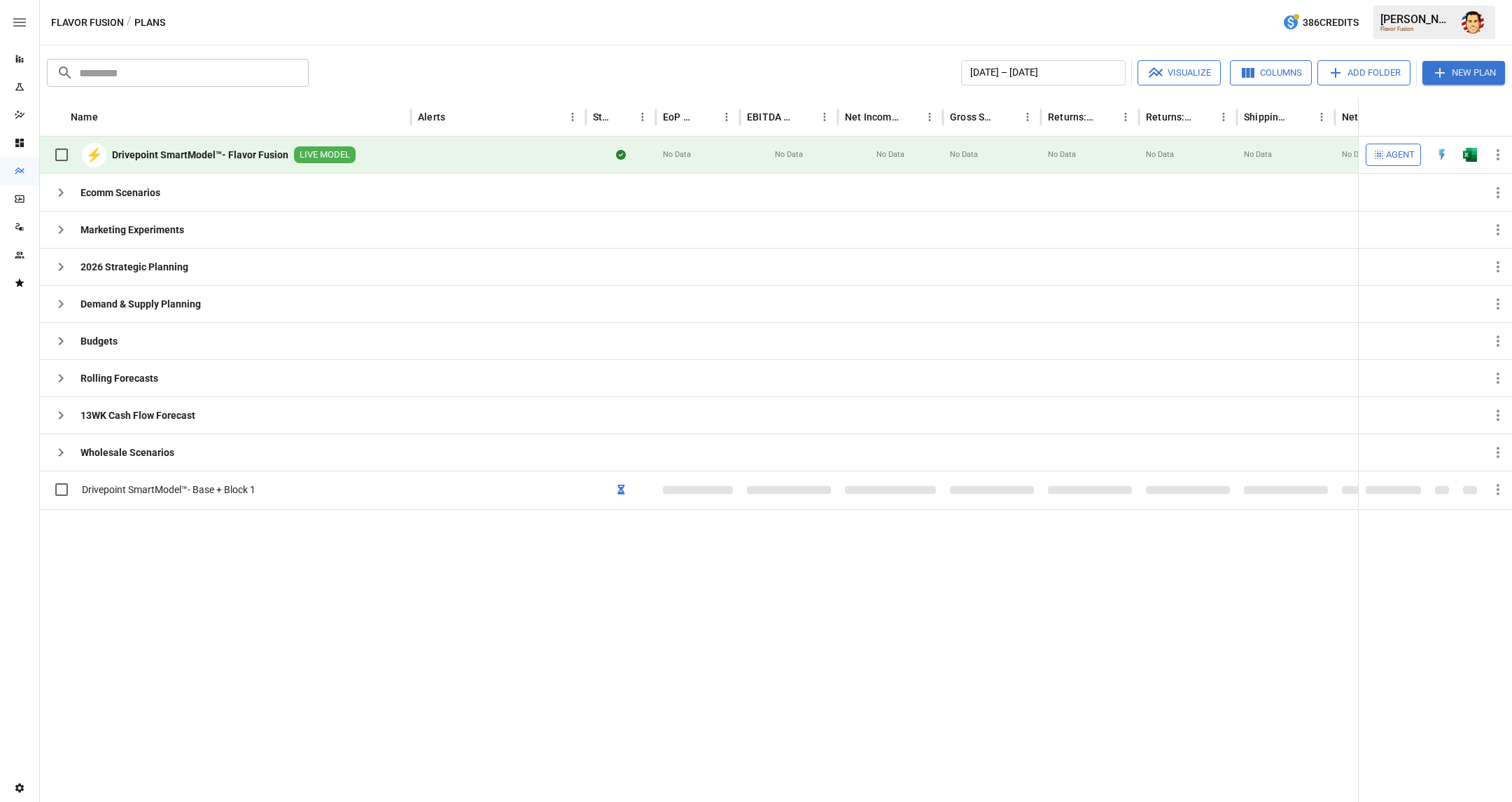
drag, startPoint x: 538, startPoint y: 576, endPoint x: 425, endPoint y: 577, distance: 113.0
click at [538, 576] on div at bounding box center [824, 655] width 1568 height 293
click at [372, 61] on div "[DATE] – [DATE] Visualize Columns Add Folder New Plan" at bounding box center [910, 73] width 1190 height 25
click at [16, 142] on icon "Dashboards" at bounding box center [20, 143] width 8 height 8
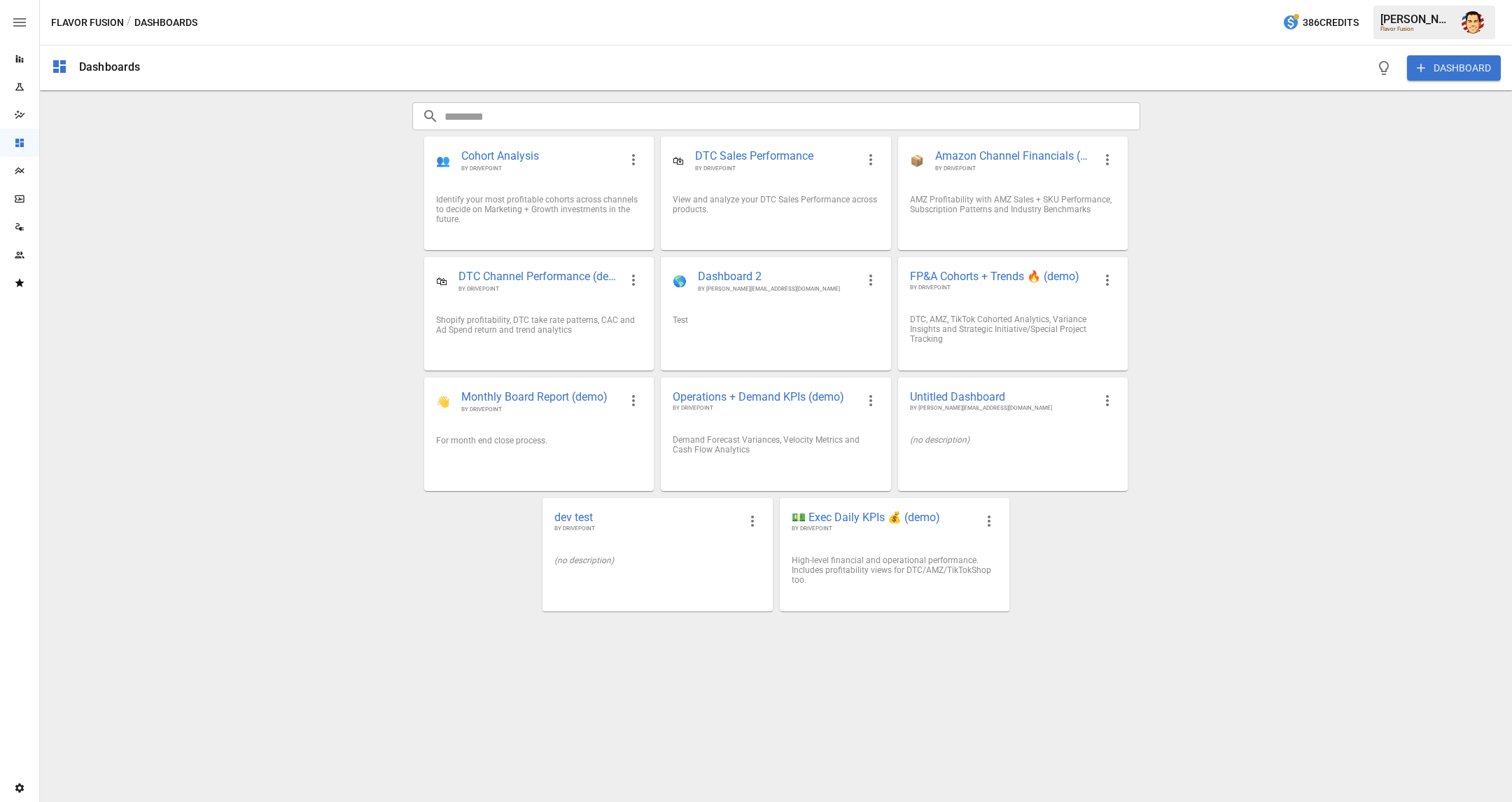
click at [297, 255] on div "Dashboards DASHBOARD ​ ​ 👥 Cohort Analysis BY DRIVEPOINT Identify your most pro…" at bounding box center [776, 424] width 1472 height 756
click at [875, 557] on div "High-level financial and operational performance. Includes profitability views …" at bounding box center [895, 570] width 206 height 30
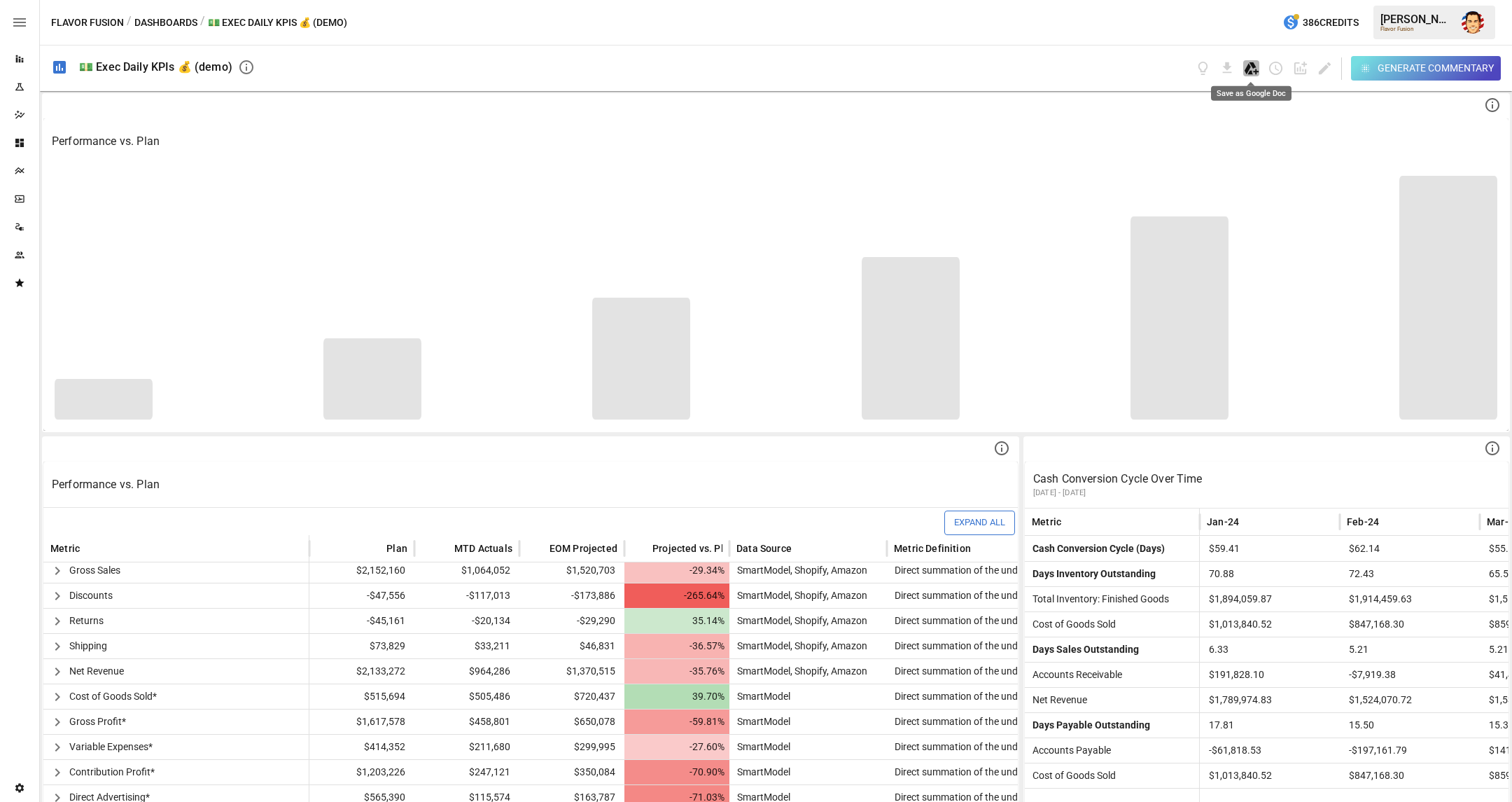
click at [1246, 68] on icon "Save as Google Doc" at bounding box center [1252, 68] width 14 height 12
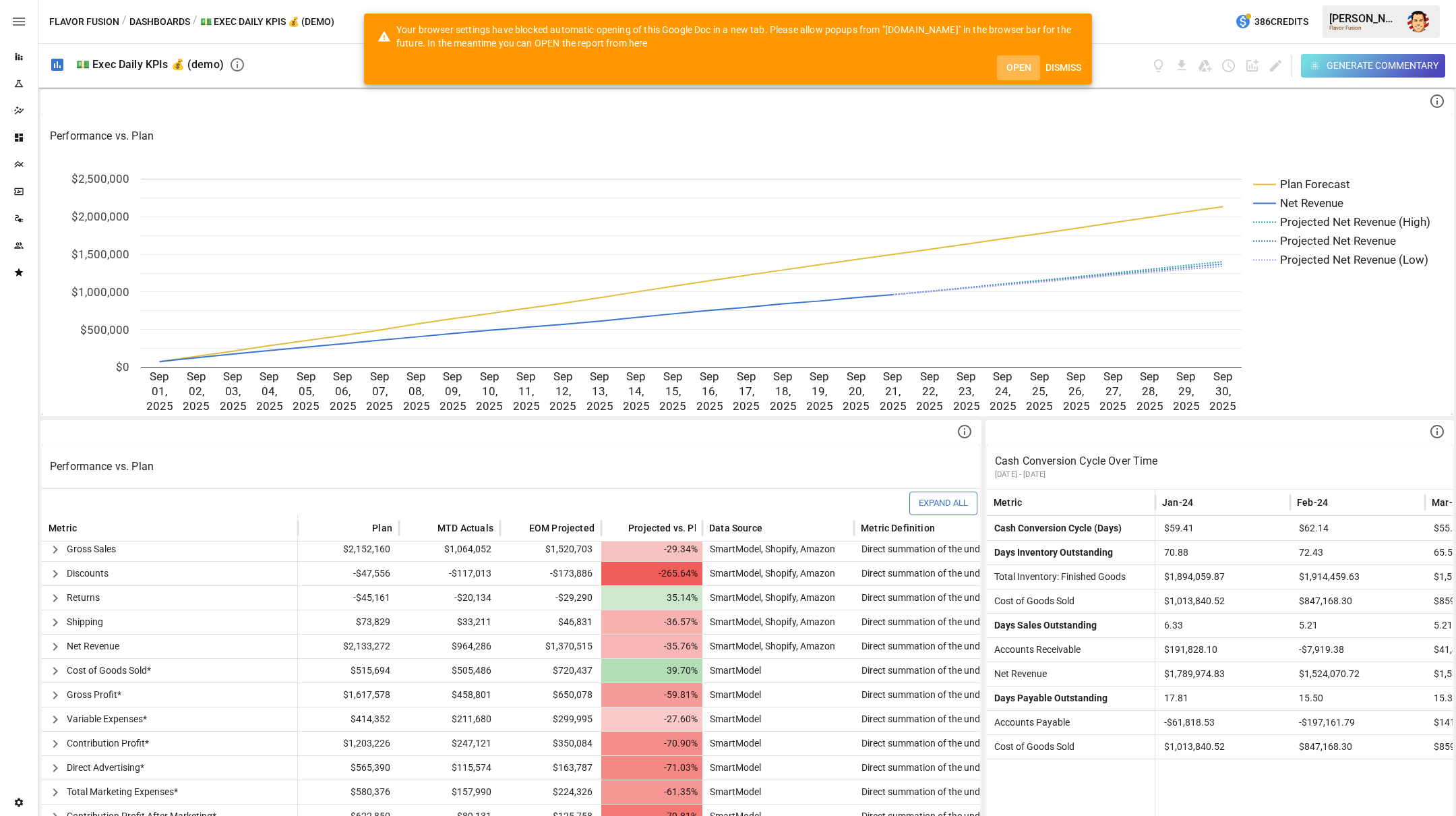
click at [1006, 71] on button "Open" at bounding box center [1019, 67] width 43 height 25
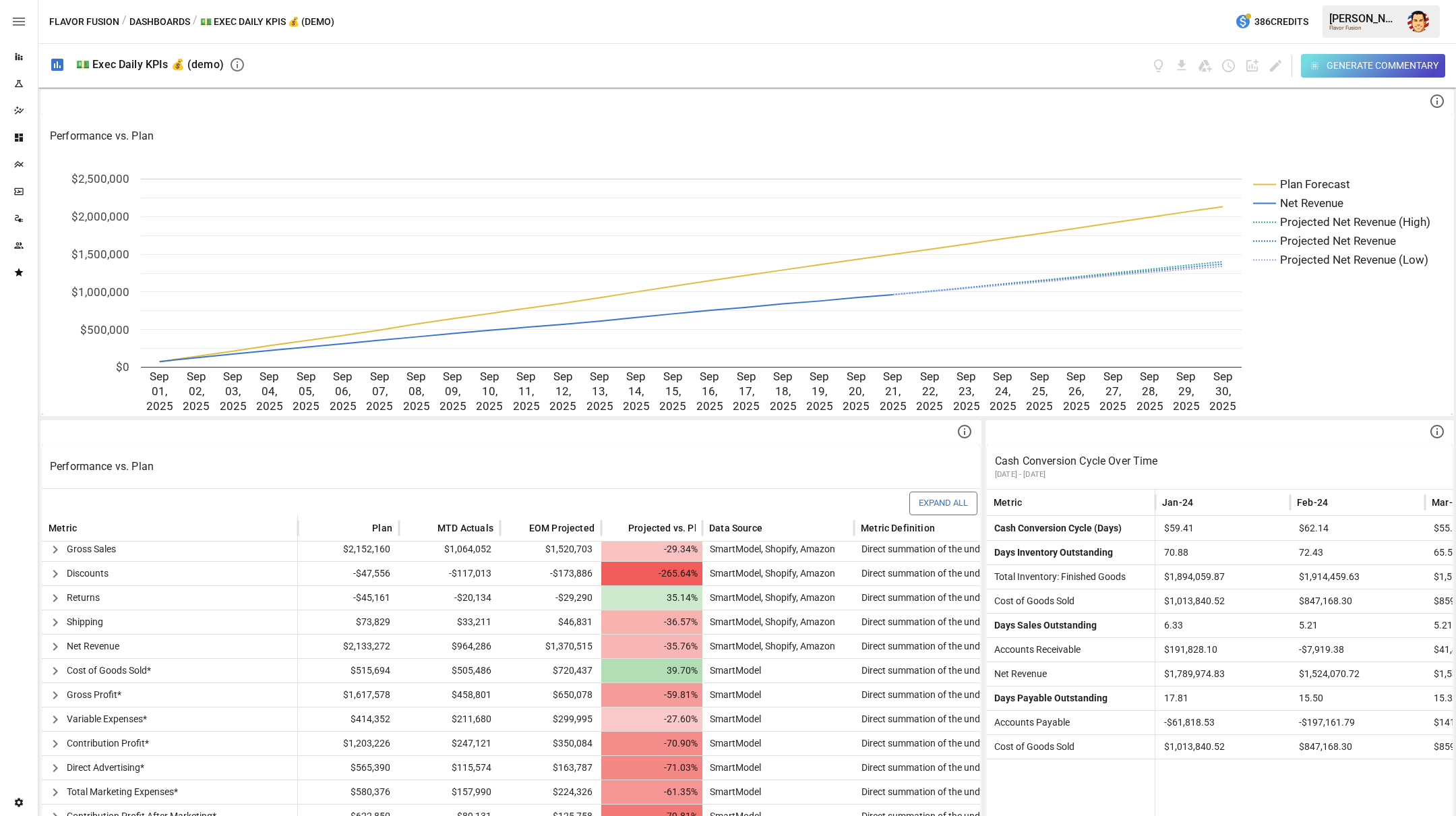
drag, startPoint x: 889, startPoint y: 24, endPoint x: 896, endPoint y: 23, distance: 7.1
click at [889, 24] on div "Flavor Fusion / Dashboards / 💵 Exec Daily KPIs 💰 (demo) 386 Credits [PERSON_NAM…" at bounding box center [747, 22] width 1417 height 43
